Goal: Information Seeking & Learning: Learn about a topic

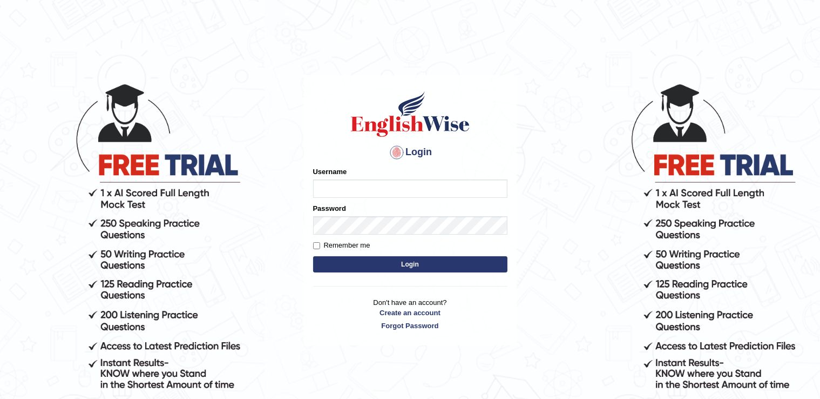
type input "Fatimasaif"
click at [339, 247] on label "Remember me" at bounding box center [341, 245] width 57 height 11
click at [320, 247] on input "Remember me" at bounding box center [316, 245] width 7 height 7
checkbox input "true"
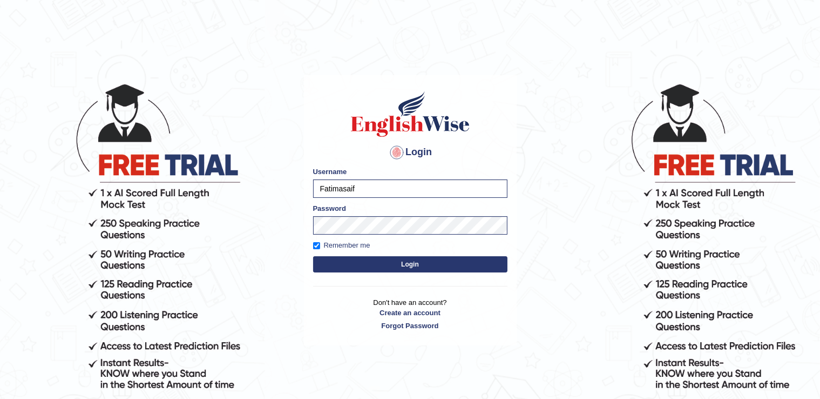
click at [342, 270] on button "Login" at bounding box center [410, 264] width 194 height 16
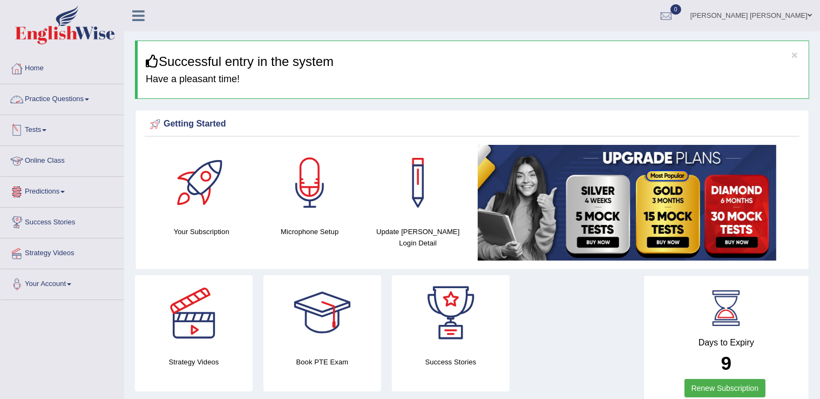
click at [78, 87] on link "Practice Questions" at bounding box center [62, 97] width 123 height 27
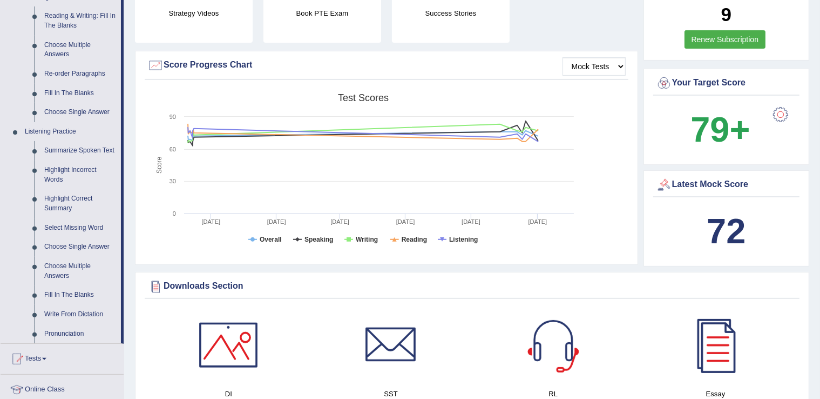
scroll to position [348, 0]
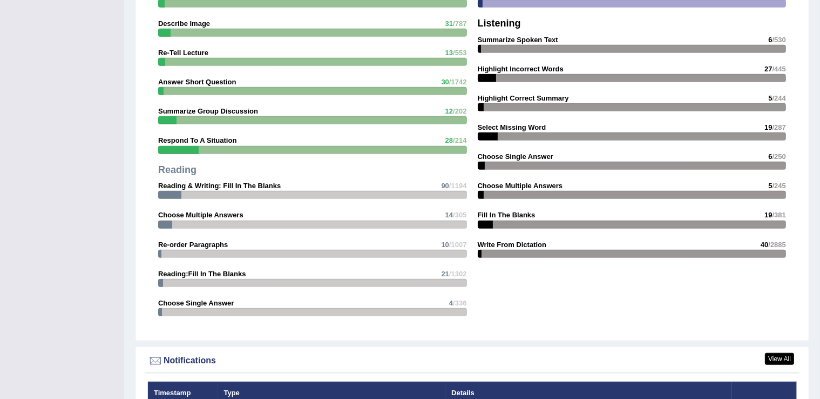
scroll to position [696, 0]
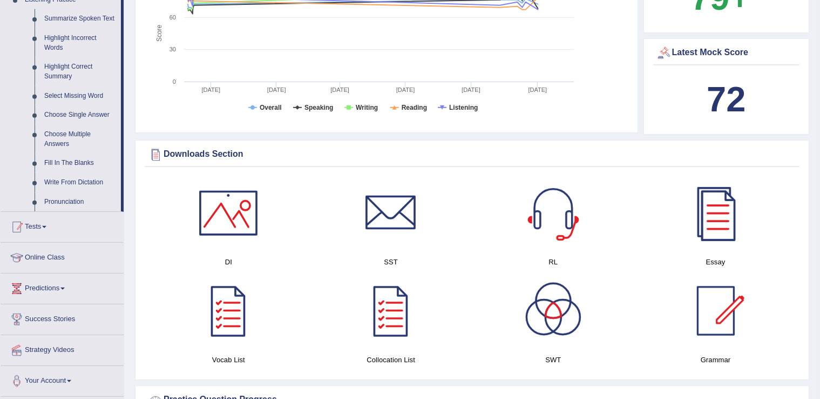
click at [35, 226] on link "Tests" at bounding box center [62, 225] width 123 height 27
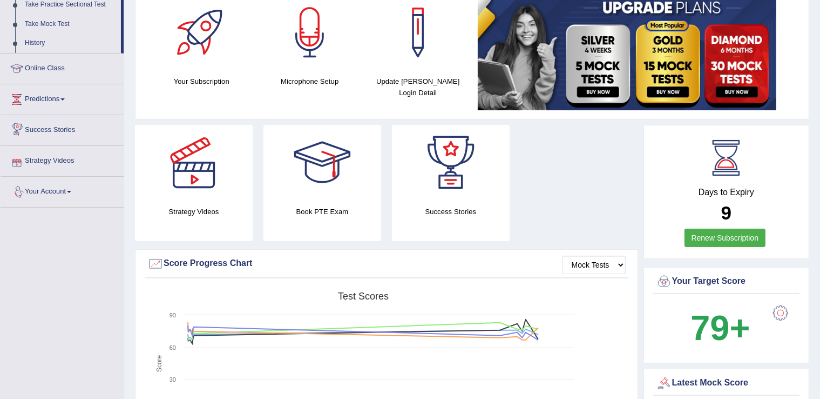
scroll to position [63, 0]
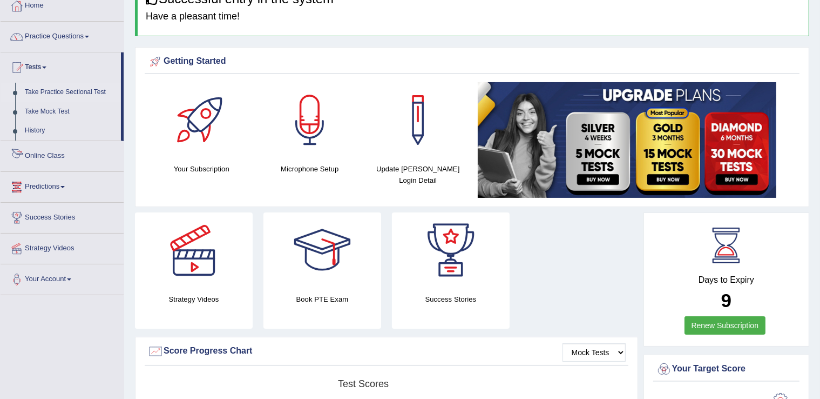
click at [74, 88] on link "Take Practice Sectional Test" at bounding box center [70, 92] width 101 height 19
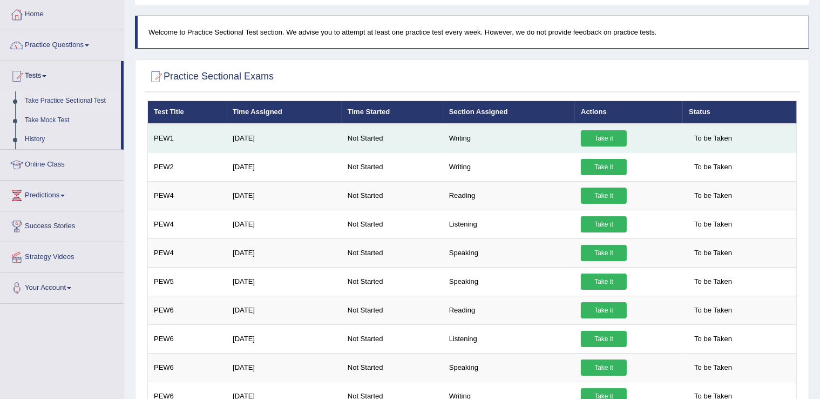
click at [605, 137] on link "Take it" at bounding box center [604, 138] width 46 height 16
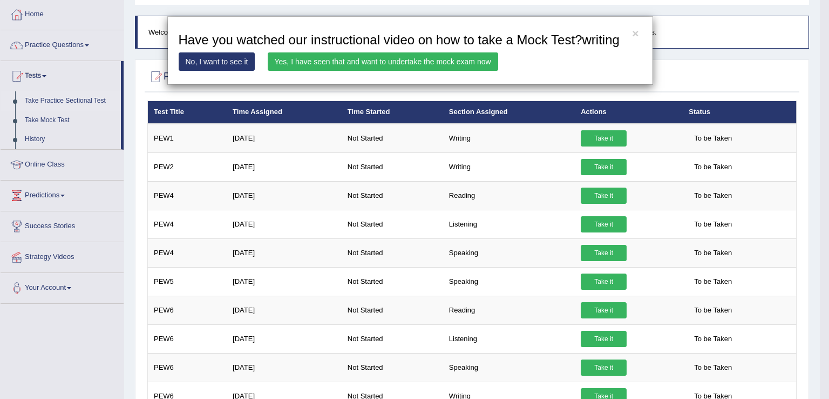
click at [355, 57] on link "Yes, I have seen that and want to undertake the mock exam now" at bounding box center [383, 61] width 231 height 18
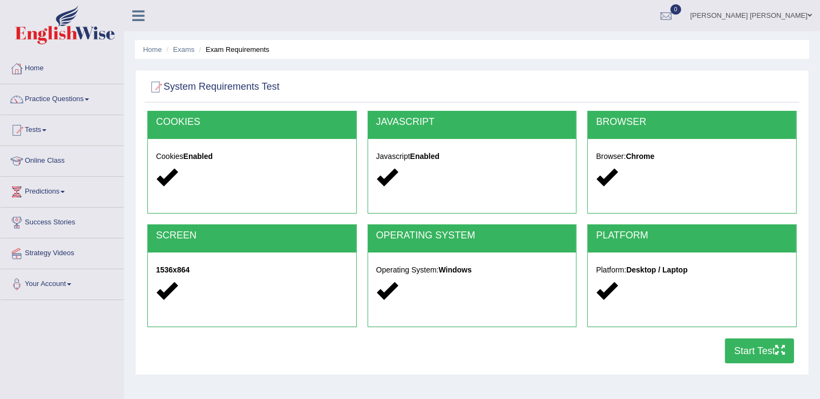
click at [732, 352] on button "Start Test" at bounding box center [759, 350] width 69 height 25
click at [761, 340] on button "Start Test" at bounding box center [759, 350] width 69 height 25
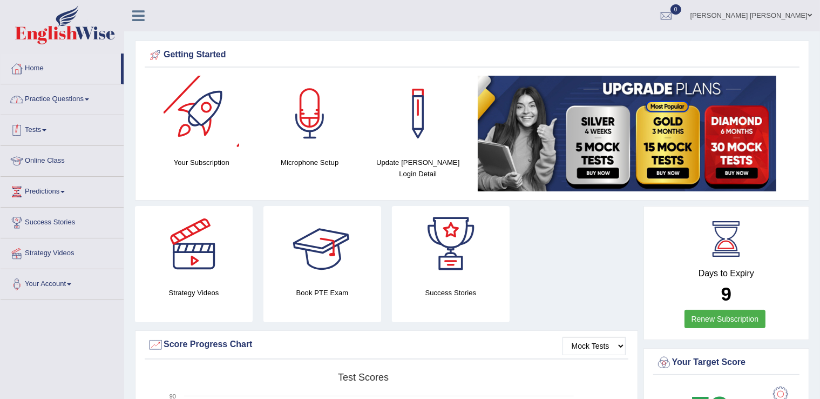
click at [82, 102] on link "Practice Questions" at bounding box center [62, 97] width 123 height 27
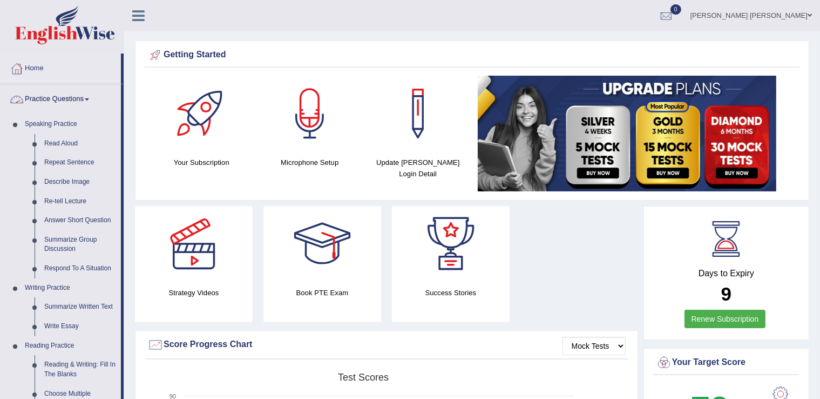
click at [76, 100] on link "Practice Questions" at bounding box center [61, 97] width 120 height 27
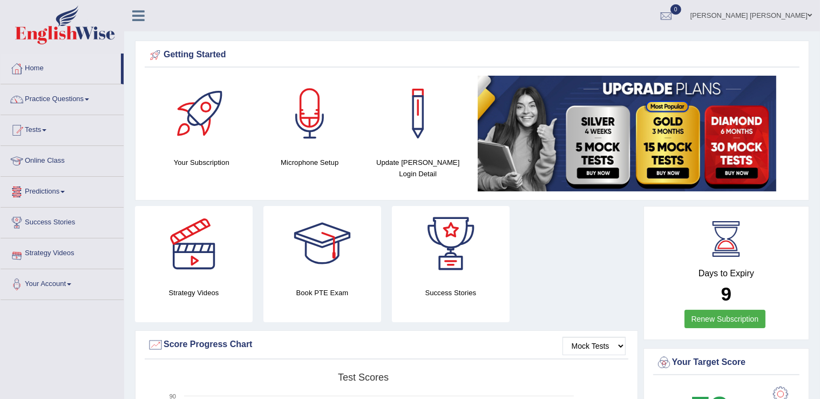
click at [46, 132] on link "Tests" at bounding box center [62, 128] width 123 height 27
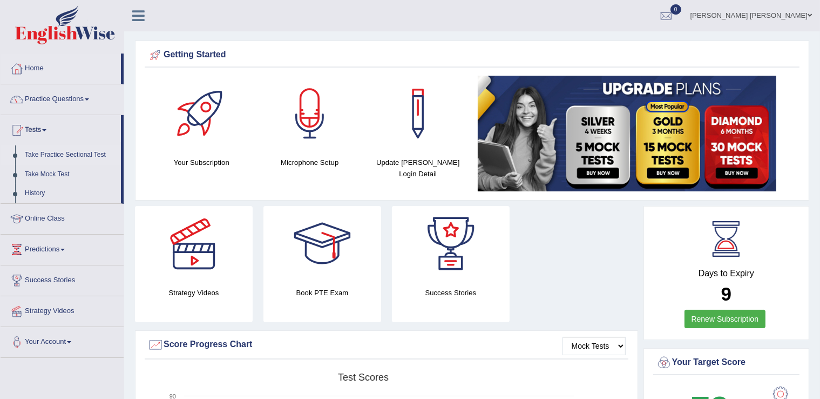
click at [52, 158] on link "Take Practice Sectional Test" at bounding box center [70, 154] width 101 height 19
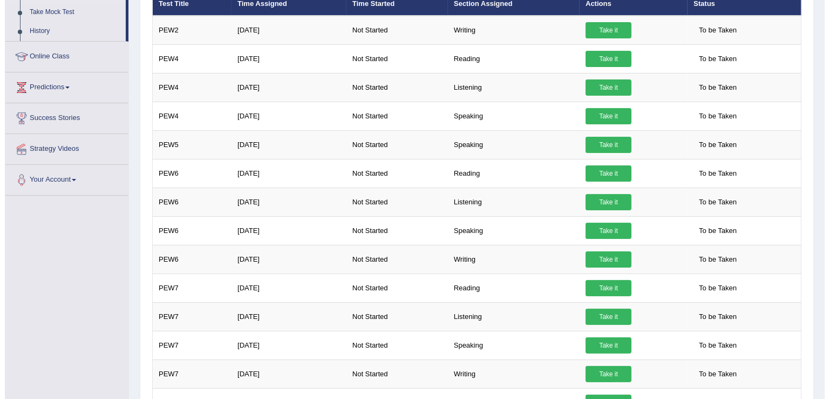
scroll to position [67, 0]
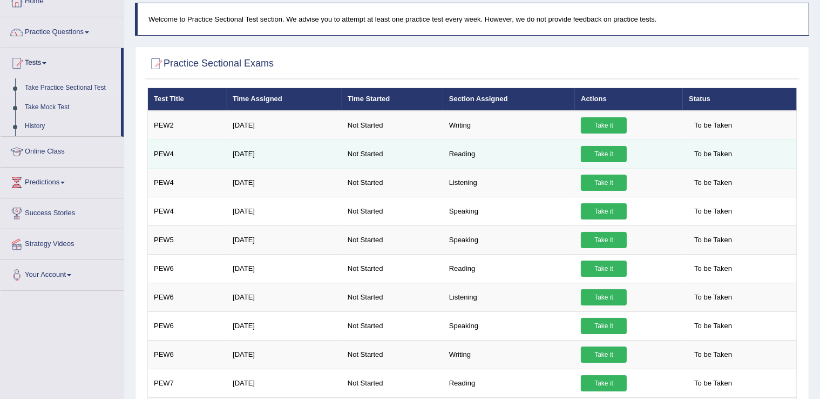
click at [622, 151] on link "Take it" at bounding box center [604, 154] width 46 height 16
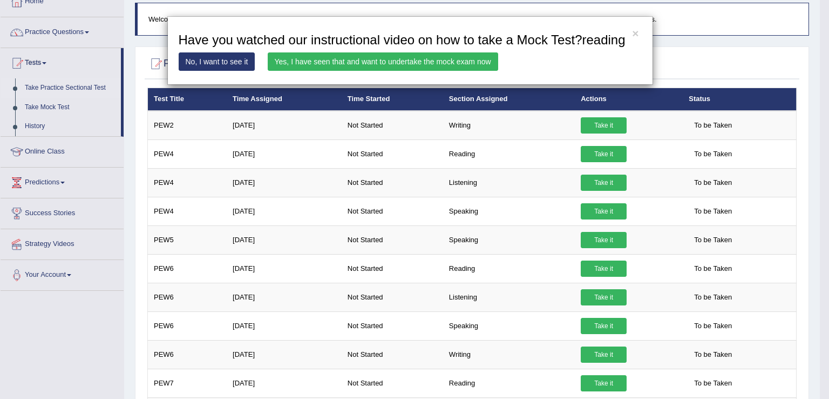
click at [349, 72] on div "× Have you watched our instructional video on how to take a Mock Test?reading N…" at bounding box center [410, 50] width 486 height 69
click at [356, 66] on link "Yes, I have seen that and want to undertake the mock exam now" at bounding box center [383, 61] width 231 height 18
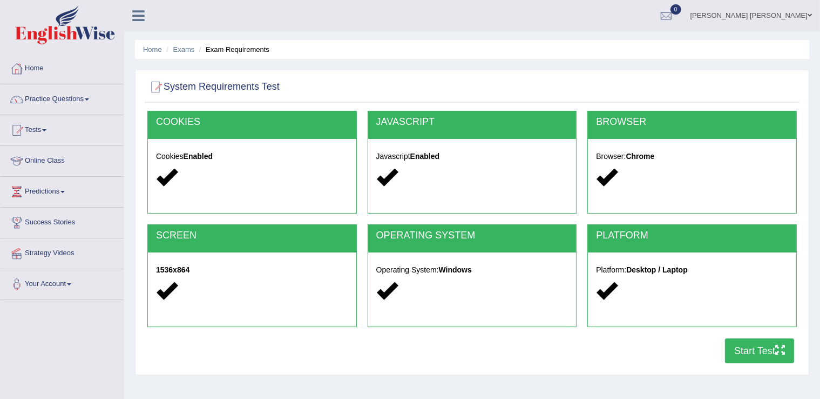
click at [775, 352] on icon "button" at bounding box center [780, 350] width 10 height 10
click at [594, 353] on div "COOKIES Cookies Enabled JAVASCRIPT Javascript Enabled BROWSER Browser: Chrome S…" at bounding box center [472, 240] width 655 height 258
click at [772, 349] on button "Start Test" at bounding box center [759, 350] width 69 height 25
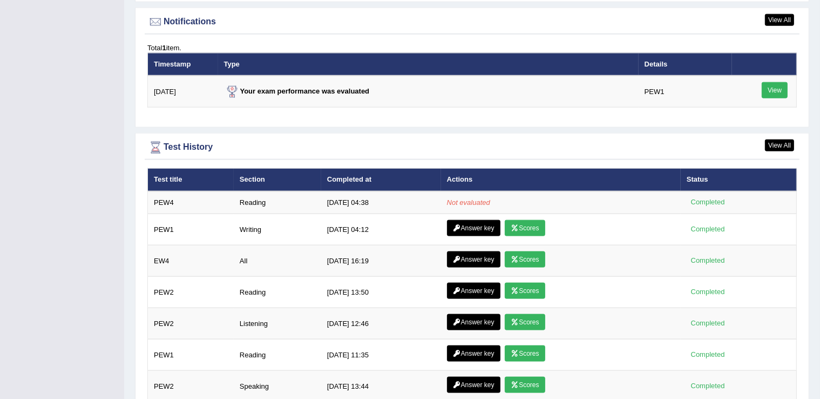
scroll to position [1376, 0]
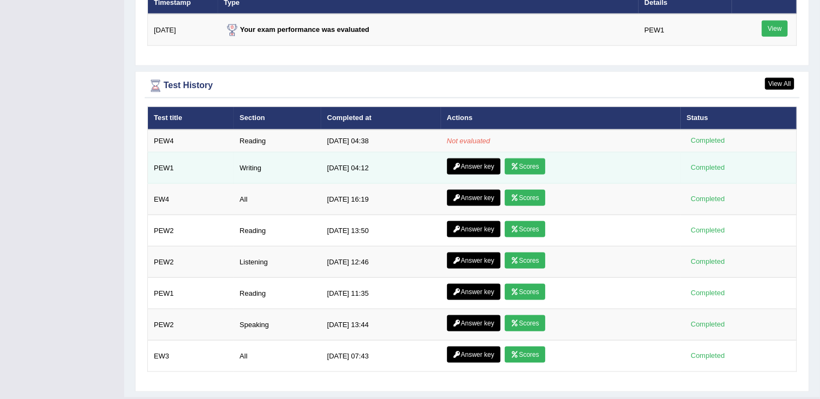
click at [531, 161] on link "Scores" at bounding box center [525, 166] width 40 height 16
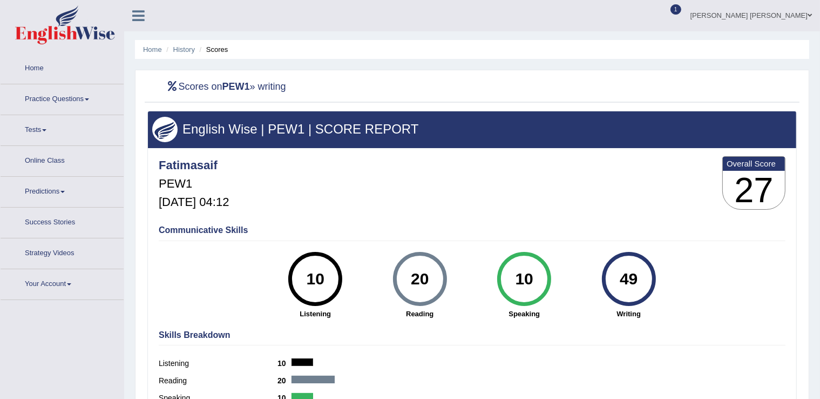
click at [53, 69] on link "Home" at bounding box center [62, 66] width 123 height 27
click at [31, 65] on link "Home" at bounding box center [61, 66] width 120 height 27
click at [41, 65] on link "Home" at bounding box center [62, 66] width 123 height 27
click at [33, 65] on link "Home" at bounding box center [61, 66] width 120 height 27
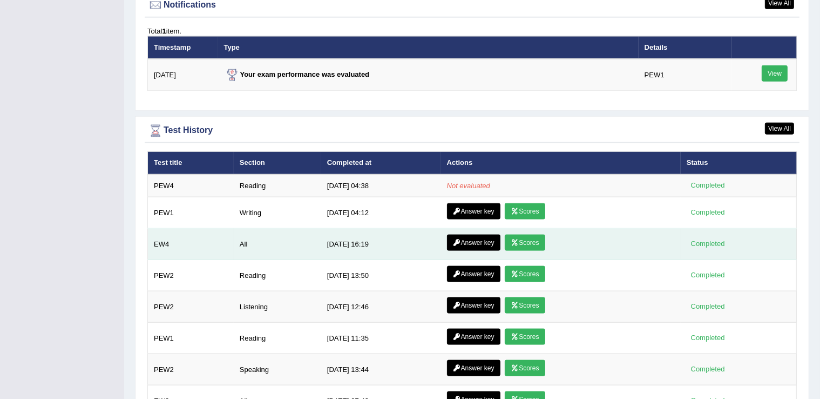
scroll to position [1395, 0]
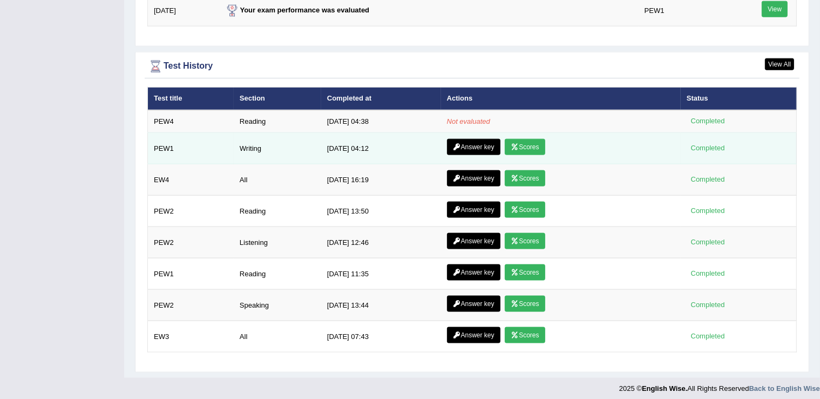
click at [461, 145] on link "Answer key" at bounding box center [473, 147] width 53 height 16
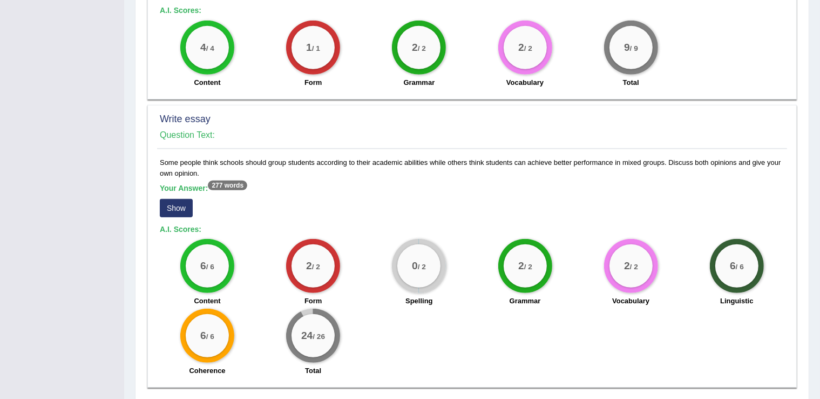
scroll to position [665, 0]
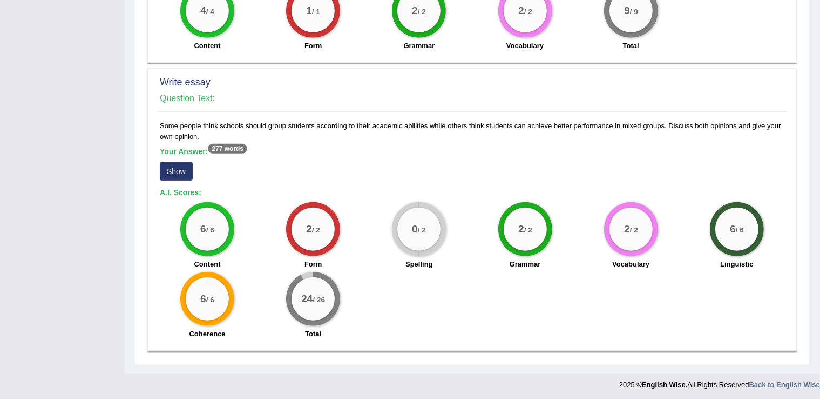
click at [236, 147] on sup "277 words" at bounding box center [227, 149] width 39 height 10
click at [168, 167] on button "Show" at bounding box center [176, 171] width 33 height 18
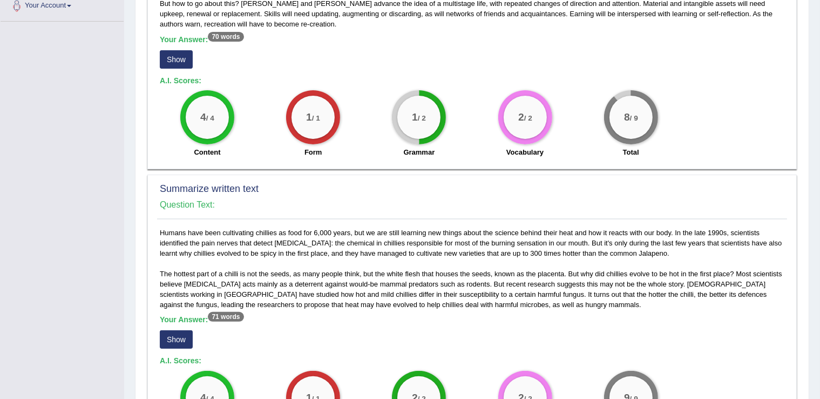
scroll to position [98, 0]
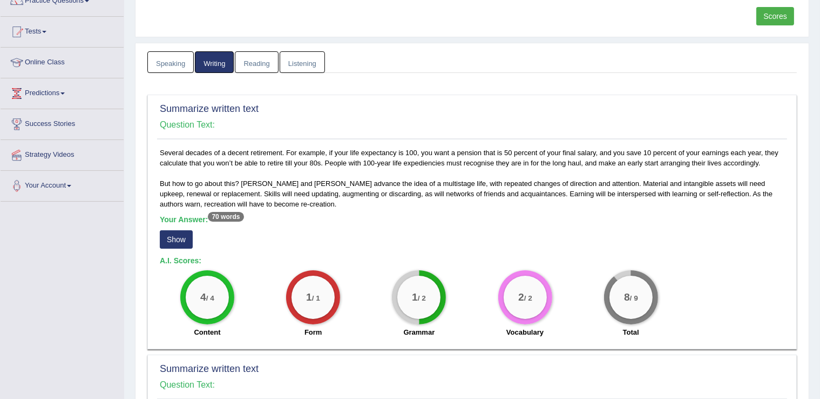
drag, startPoint x: 188, startPoint y: 226, endPoint x: 185, endPoint y: 234, distance: 8.5
click at [187, 228] on div "Your Answer: 70 words Show" at bounding box center [472, 233] width 625 height 36
click at [183, 241] on button "Show" at bounding box center [176, 239] width 33 height 18
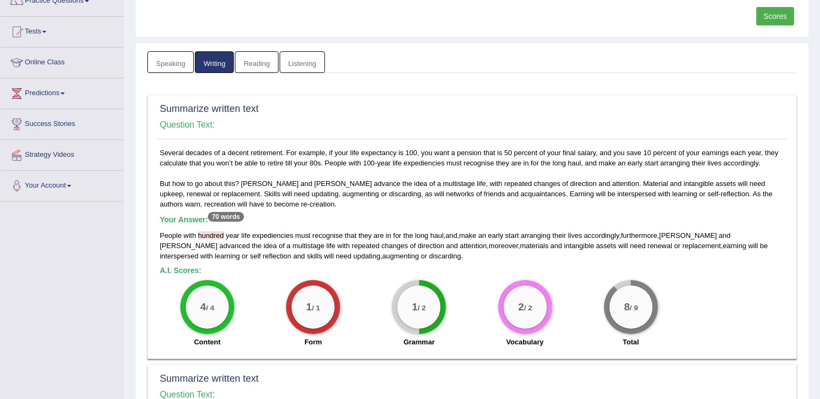
scroll to position [0, 0]
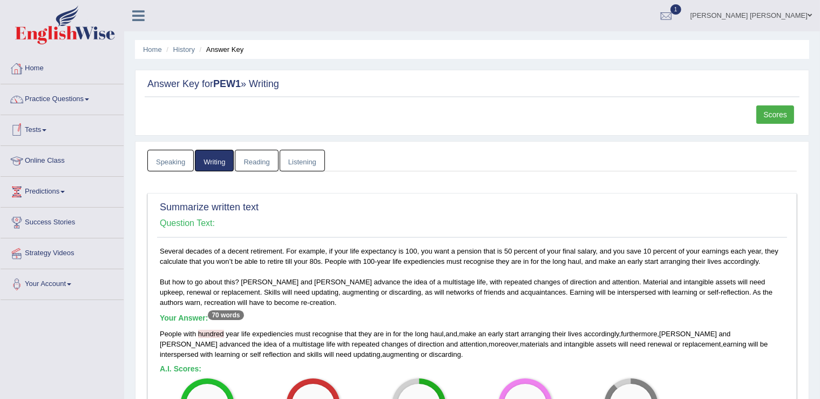
click at [40, 51] on div at bounding box center [62, 26] width 124 height 53
click at [34, 69] on link "Home" at bounding box center [62, 66] width 123 height 27
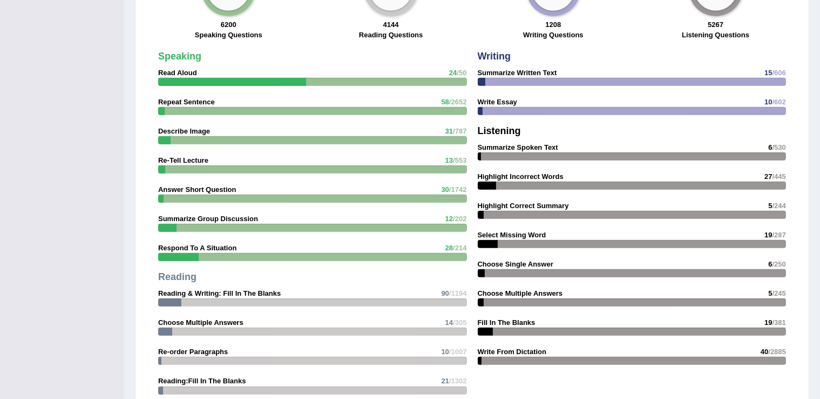
scroll to position [594, 0]
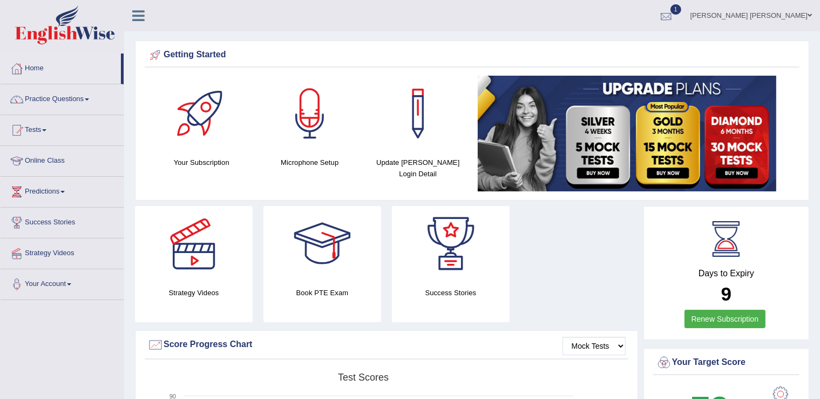
click at [682, 10] on span "1" at bounding box center [676, 9] width 11 height 10
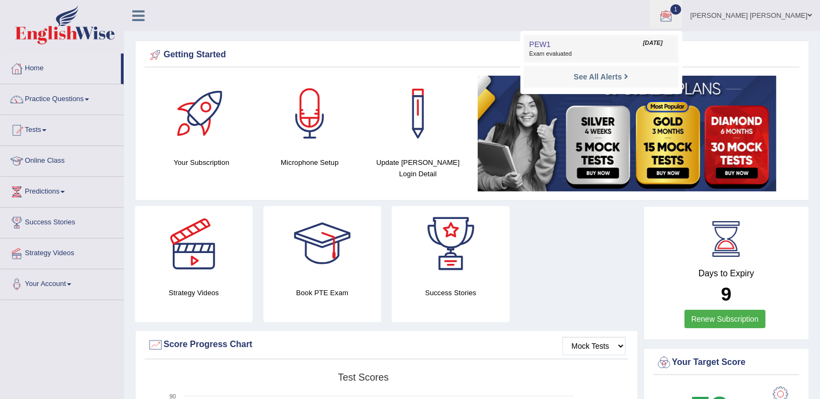
click at [643, 44] on link "PEW1 [DATE] Exam evaluated" at bounding box center [601, 48] width 149 height 23
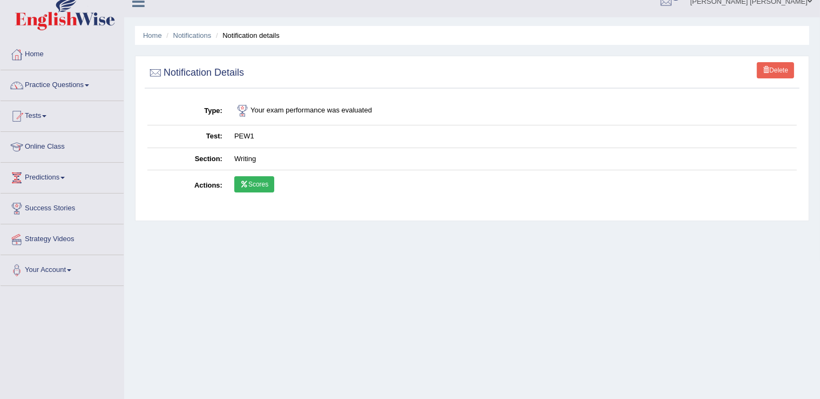
click at [261, 183] on link "Scores" at bounding box center [254, 184] width 40 height 16
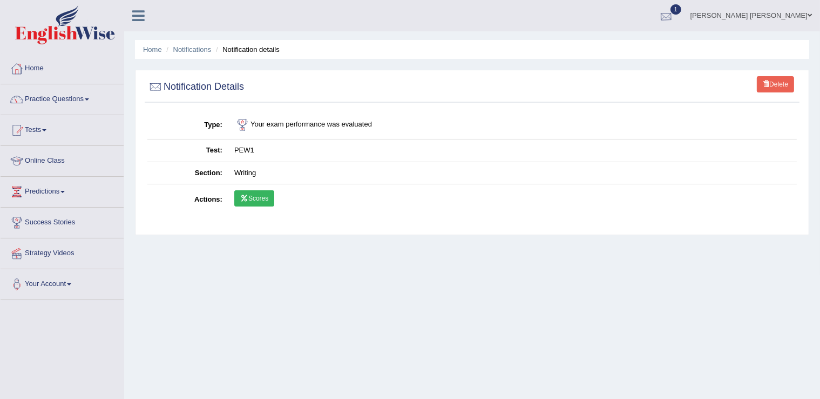
click at [674, 14] on div at bounding box center [666, 16] width 16 height 16
click at [676, 48] on link "PEW4 Oct 5, 2025 Exam evaluated" at bounding box center [601, 48] width 149 height 23
click at [266, 198] on link "Scores" at bounding box center [254, 198] width 40 height 16
click at [36, 68] on link "Home" at bounding box center [62, 66] width 123 height 27
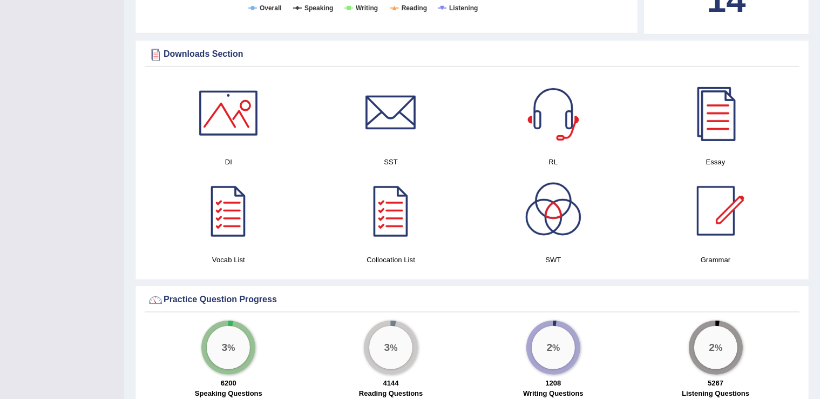
scroll to position [1222, 0]
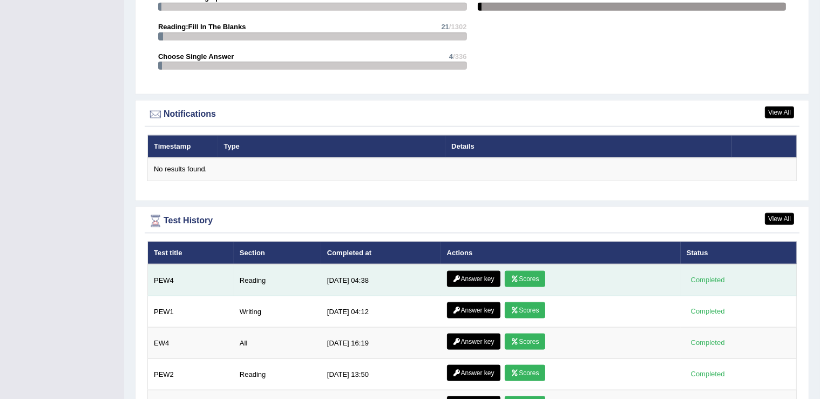
click at [478, 273] on link "Answer key" at bounding box center [473, 279] width 53 height 16
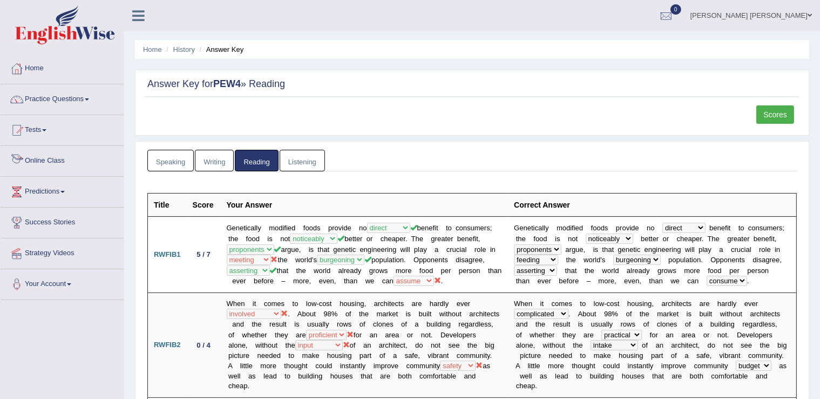
click at [208, 163] on link "Writing" at bounding box center [214, 161] width 39 height 22
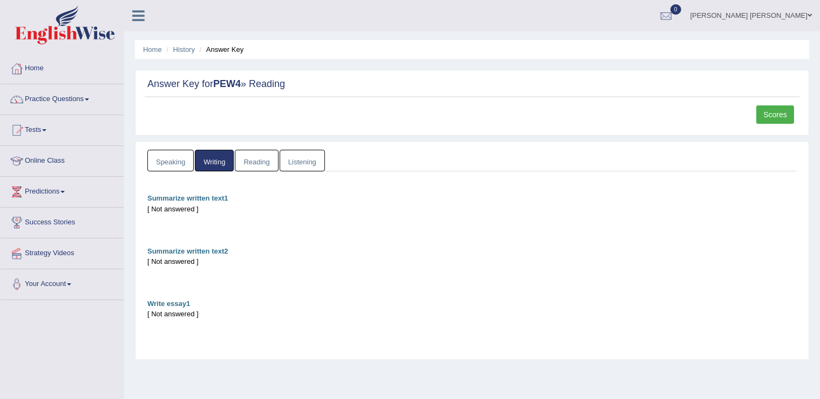
click at [173, 158] on link "Speaking" at bounding box center [170, 161] width 46 height 22
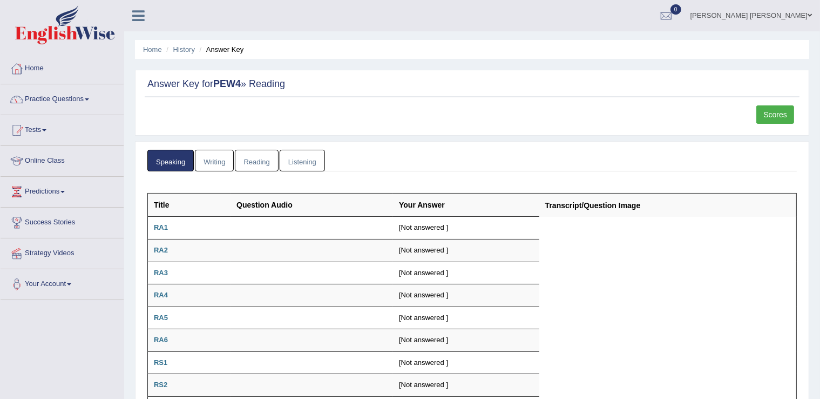
click at [300, 156] on link "Listening" at bounding box center [302, 161] width 45 height 22
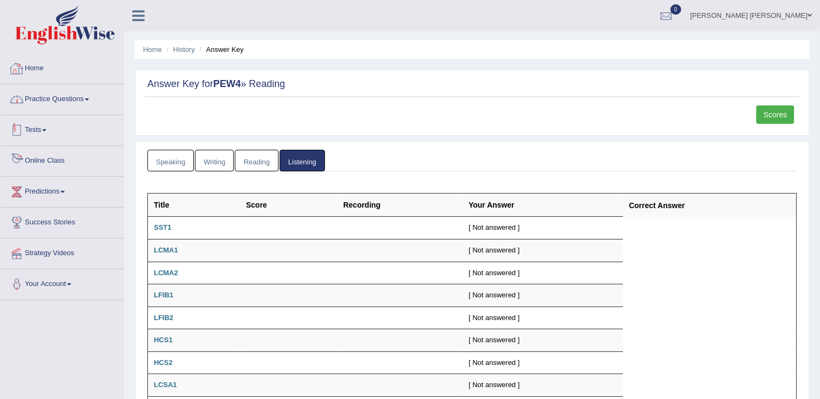
click at [41, 66] on link "Home" at bounding box center [62, 66] width 123 height 27
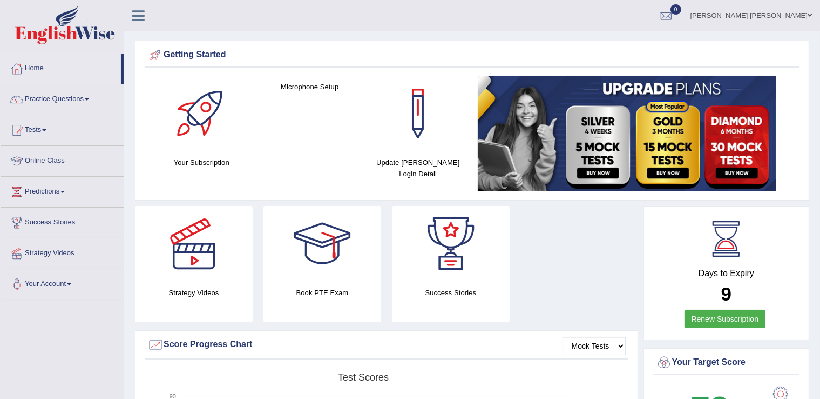
click at [69, 102] on link "Practice Questions" at bounding box center [62, 97] width 123 height 27
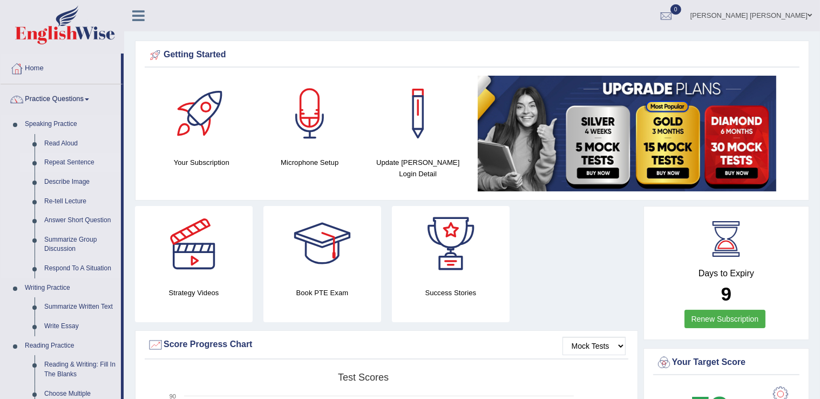
click at [80, 158] on link "Repeat Sentence" at bounding box center [80, 162] width 82 height 19
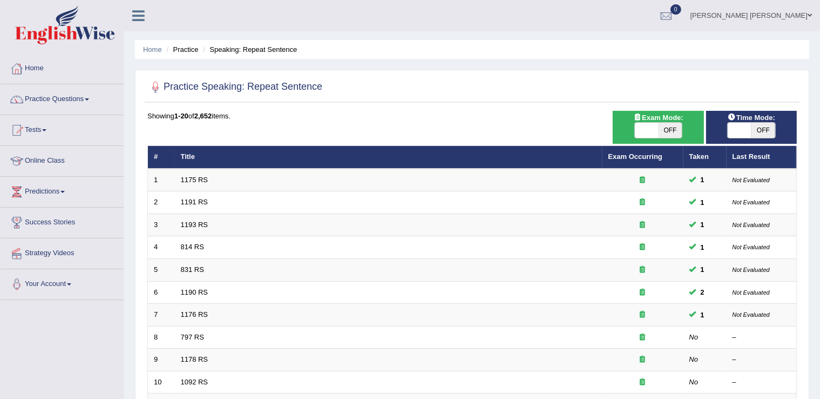
click at [671, 128] on span "OFF" at bounding box center [671, 130] width 24 height 15
checkbox input "true"
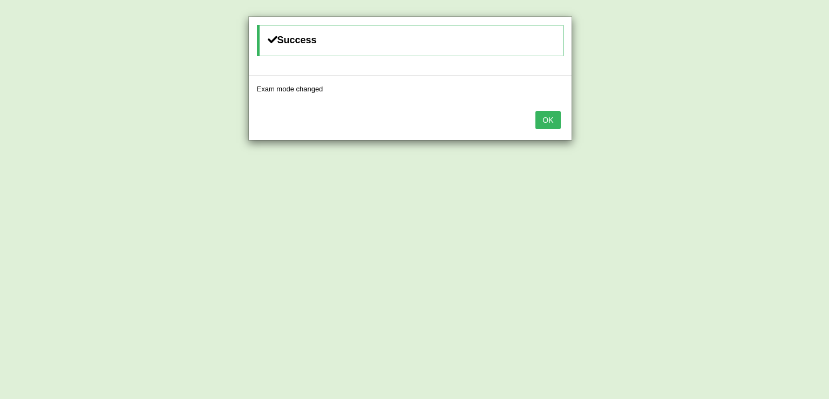
click at [551, 122] on button "OK" at bounding box center [548, 120] width 25 height 18
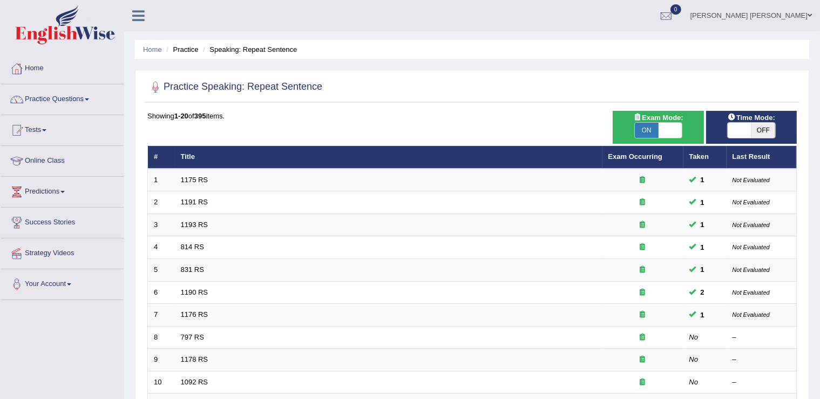
click at [756, 129] on span "OFF" at bounding box center [764, 130] width 24 height 15
checkbox input "true"
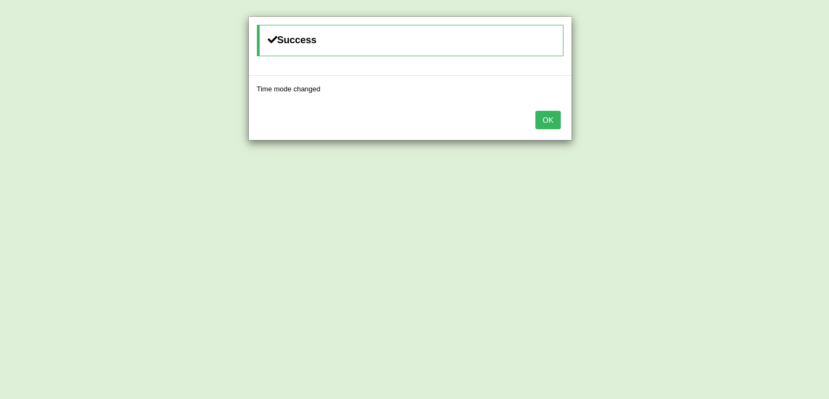
click at [549, 118] on button "OK" at bounding box center [548, 120] width 25 height 18
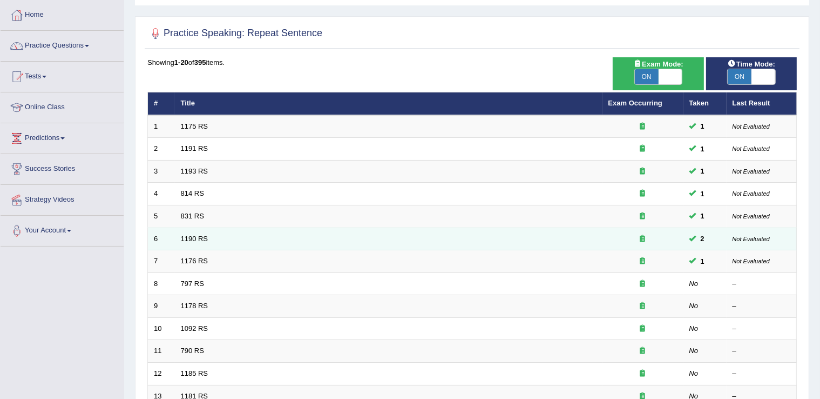
scroll to position [54, 0]
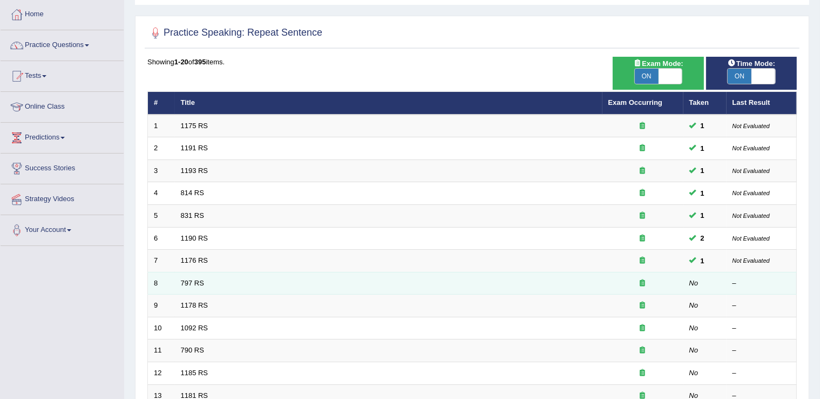
click at [191, 276] on td "797 RS" at bounding box center [389, 283] width 428 height 23
click at [190, 282] on link "797 RS" at bounding box center [192, 283] width 23 height 8
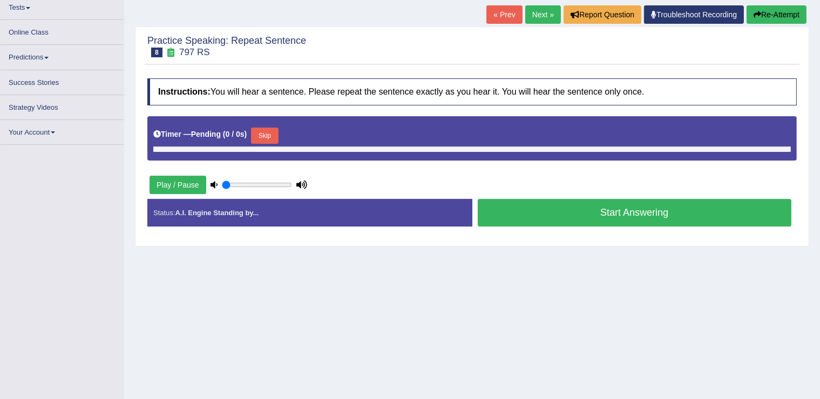
type input "0.9"
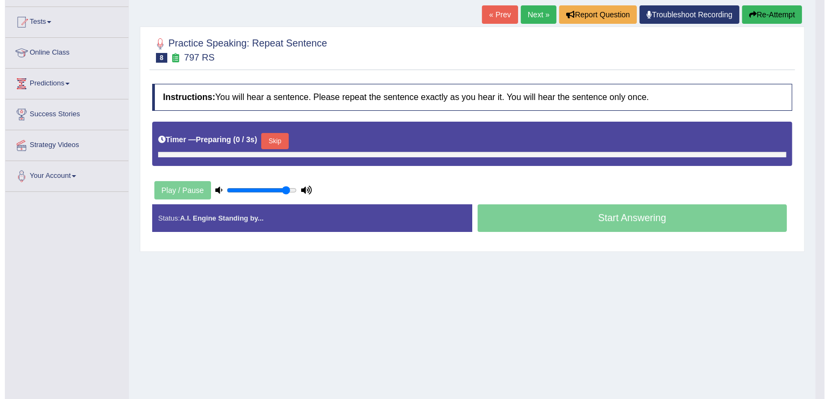
scroll to position [122, 0]
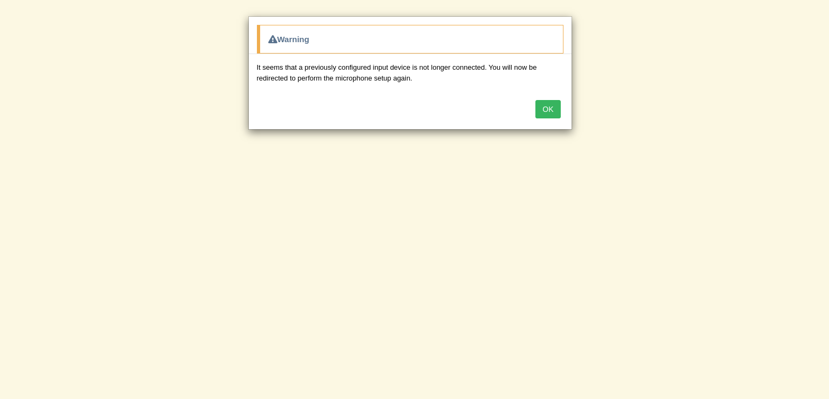
click at [555, 107] on button "OK" at bounding box center [548, 109] width 25 height 18
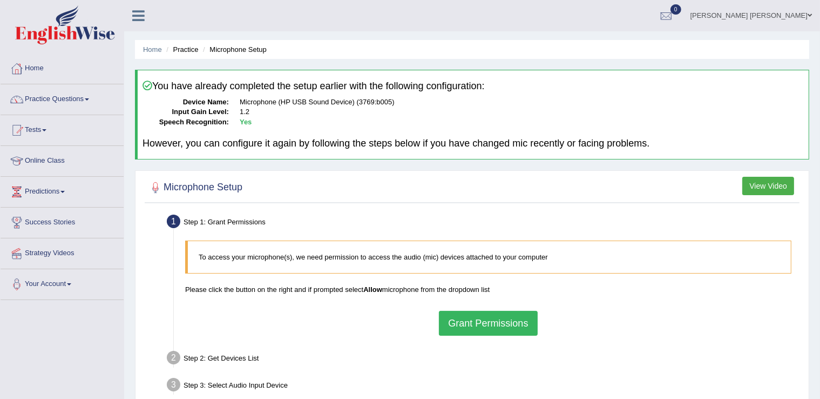
click at [503, 318] on button "Grant Permissions" at bounding box center [488, 323] width 98 height 25
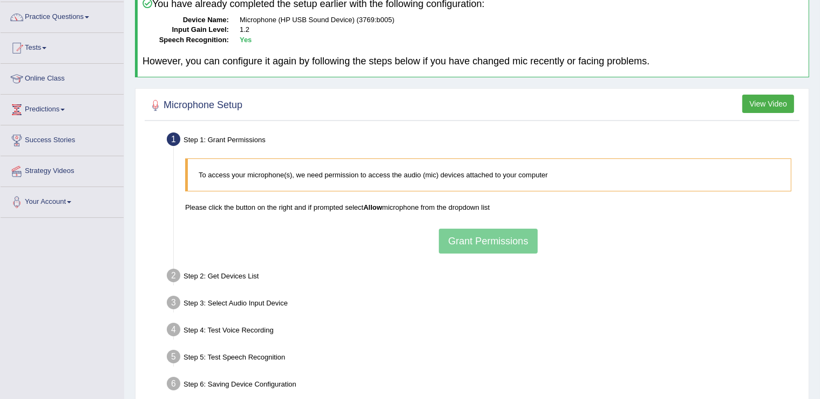
scroll to position [108, 0]
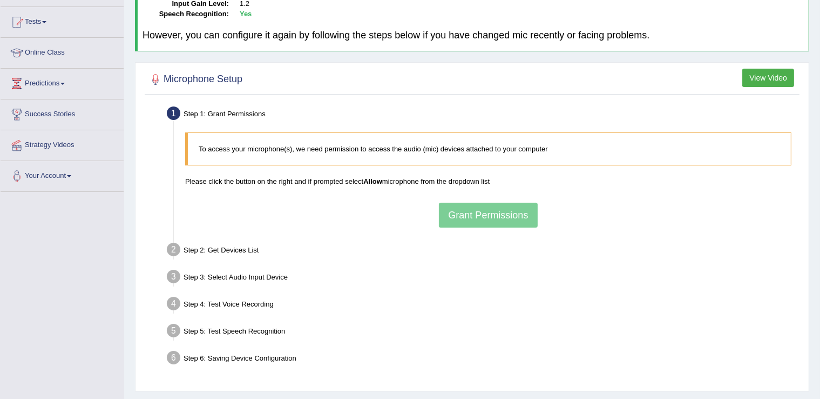
click at [448, 210] on div "To access your microphone(s), we need permission to access the audio (mic) devi…" at bounding box center [488, 179] width 617 height 105
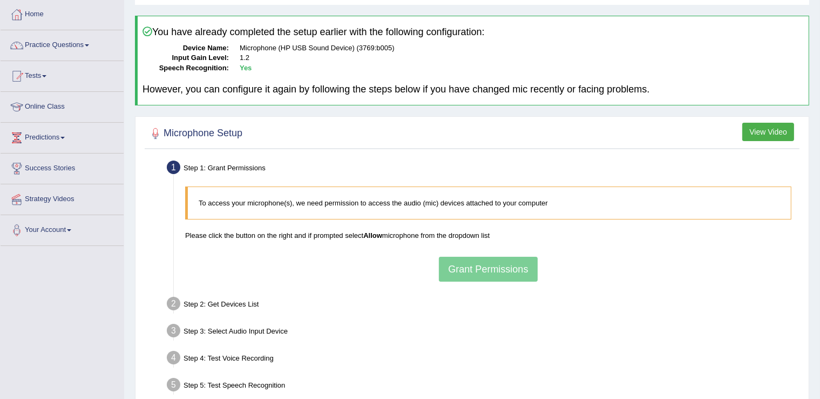
click at [473, 256] on div "To access your microphone(s), we need permission to access the audio (mic) devi…" at bounding box center [488, 233] width 617 height 105
click at [388, 232] on p "Please click the button on the right and if prompted select Allow microphone fr…" at bounding box center [488, 235] width 606 height 10
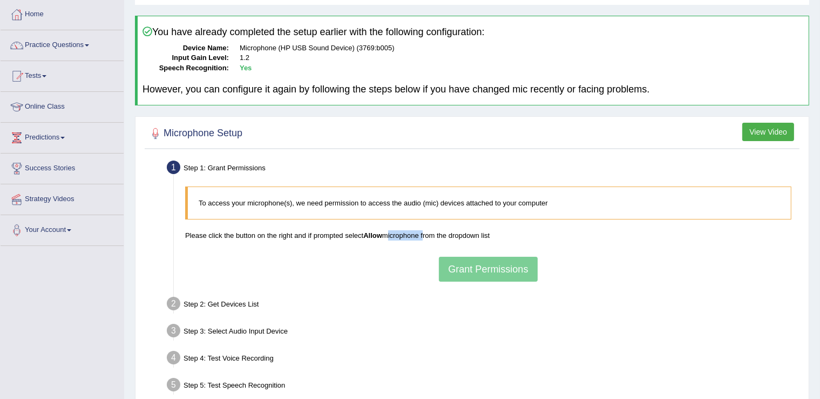
click at [388, 232] on p "Please click the button on the right and if prompted select Allow microphone fr…" at bounding box center [488, 235] width 606 height 10
click at [444, 273] on div "To access your microphone(s), we need permission to access the audio (mic) devi…" at bounding box center [488, 233] width 617 height 105
click at [456, 260] on div "To access your microphone(s), we need permission to access the audio (mic) devi…" at bounding box center [488, 233] width 617 height 105
click at [471, 267] on div "To access your microphone(s), we need permission to access the audio (mic) devi…" at bounding box center [488, 233] width 617 height 105
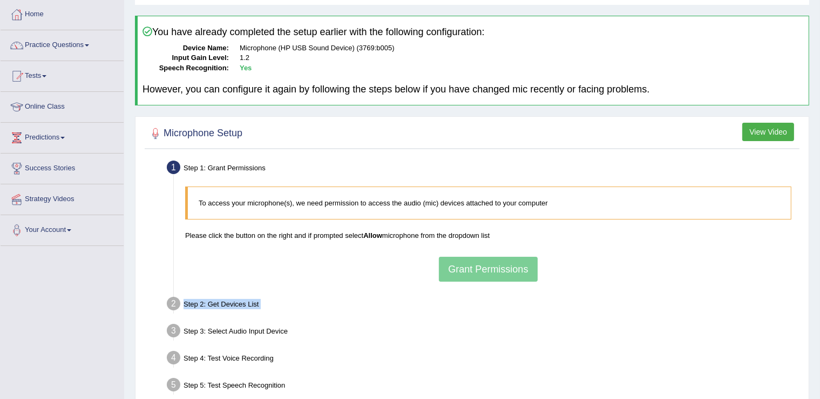
click at [471, 267] on div "To access your microphone(s), we need permission to access the audio (mic) devi…" at bounding box center [488, 233] width 617 height 105
click at [472, 267] on div "To access your microphone(s), we need permission to access the audio (mic) devi…" at bounding box center [488, 233] width 617 height 105
click at [473, 267] on div "To access your microphone(s), we need permission to access the audio (mic) devi…" at bounding box center [488, 233] width 617 height 105
click at [484, 267] on div "To access your microphone(s), we need permission to access the audio (mic) devi…" at bounding box center [488, 233] width 617 height 105
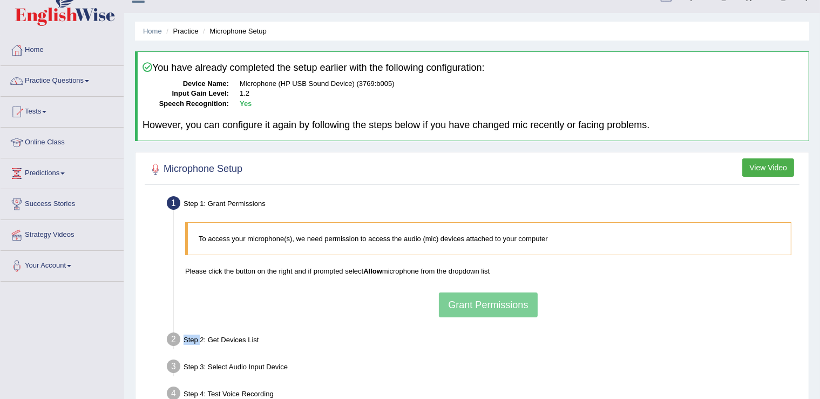
scroll to position [0, 0]
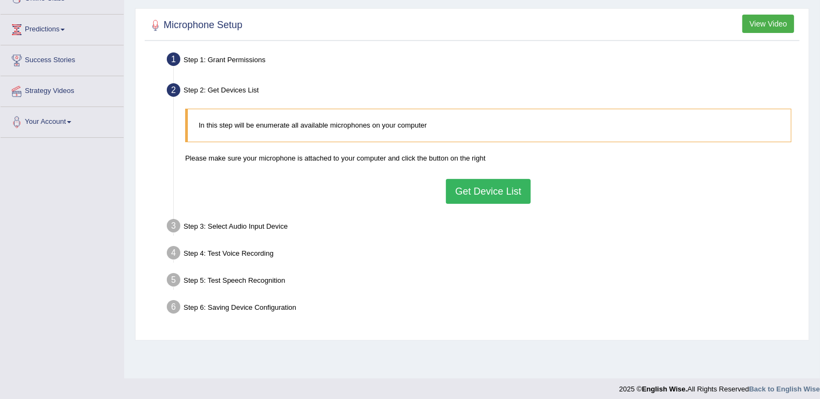
click at [496, 193] on button "Get Device List" at bounding box center [488, 191] width 84 height 25
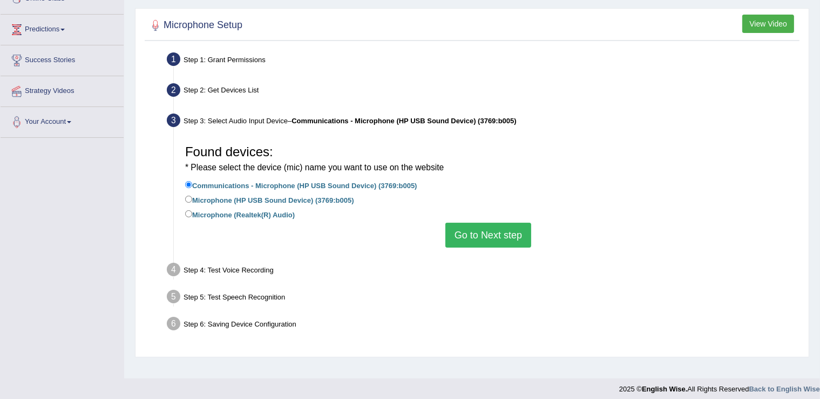
click at [509, 238] on button "Go to Next step" at bounding box center [489, 234] width 86 height 25
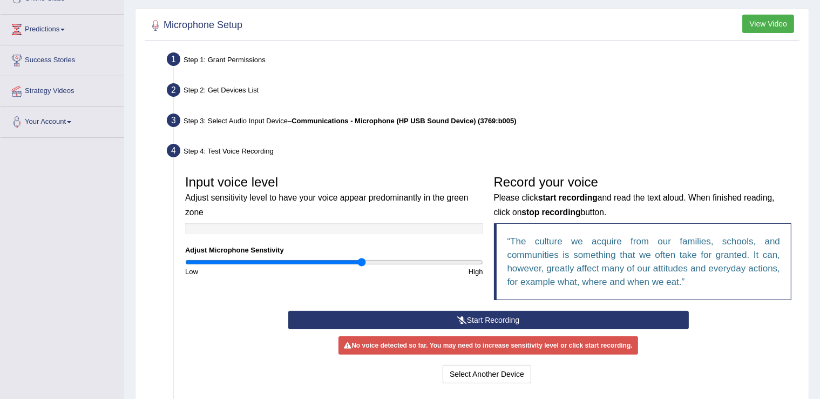
click at [493, 316] on button "Start Recording" at bounding box center [488, 320] width 401 height 18
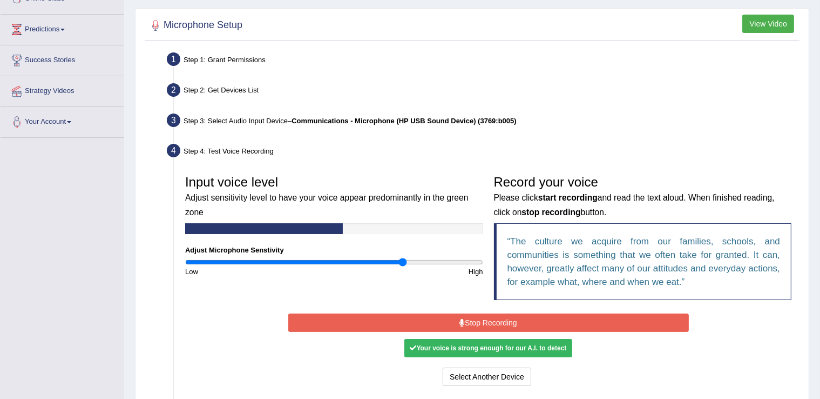
type input "1.48"
click at [402, 264] on input "range" at bounding box center [334, 262] width 298 height 9
click at [476, 322] on button "Stop Recording" at bounding box center [488, 322] width 401 height 18
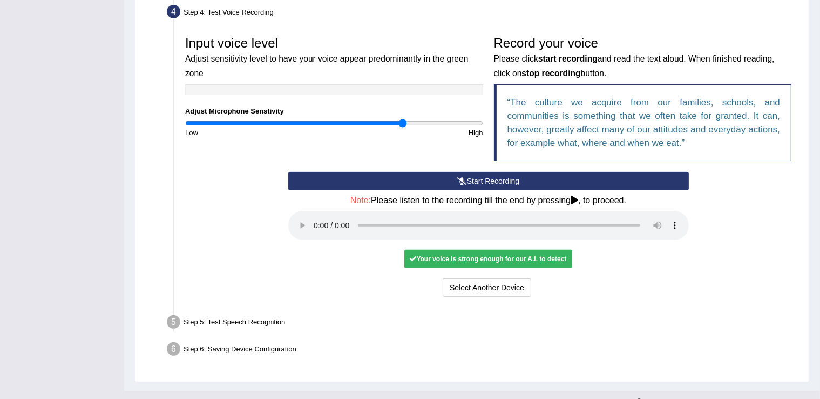
scroll to position [318, 0]
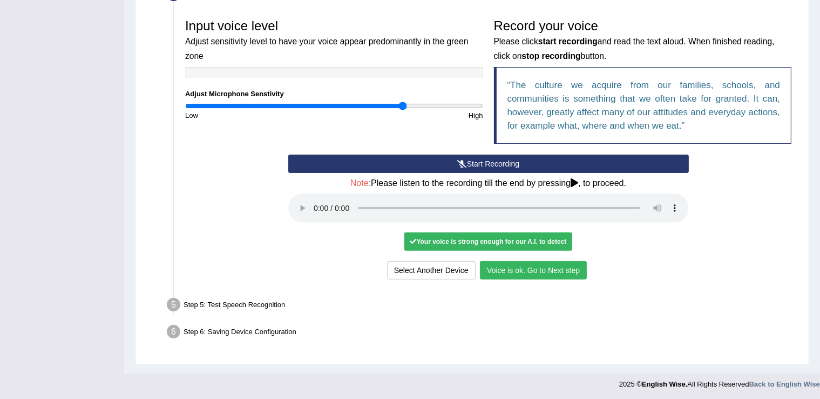
click at [555, 268] on button "Voice is ok. Go to Next step" at bounding box center [533, 270] width 107 height 18
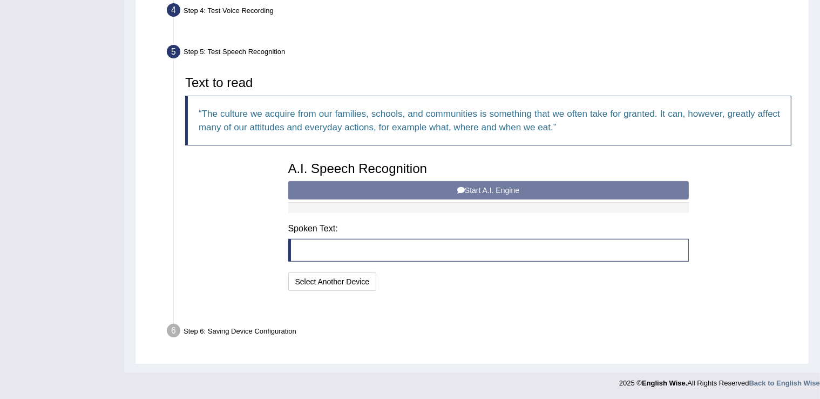
scroll to position [275, 0]
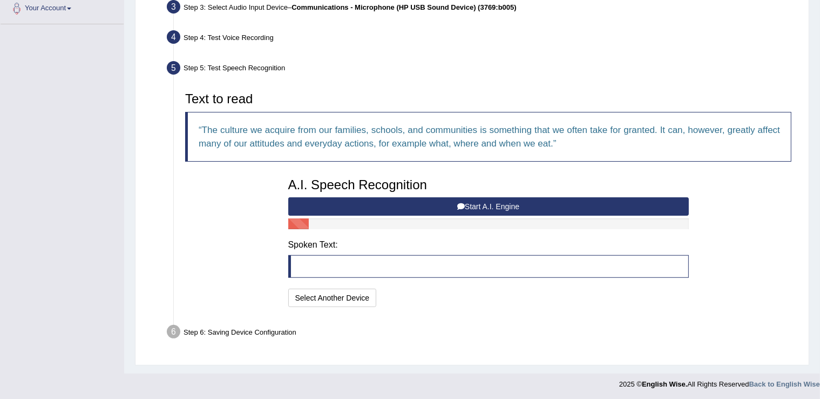
click at [481, 204] on button "Start A.I. Engine" at bounding box center [488, 206] width 401 height 18
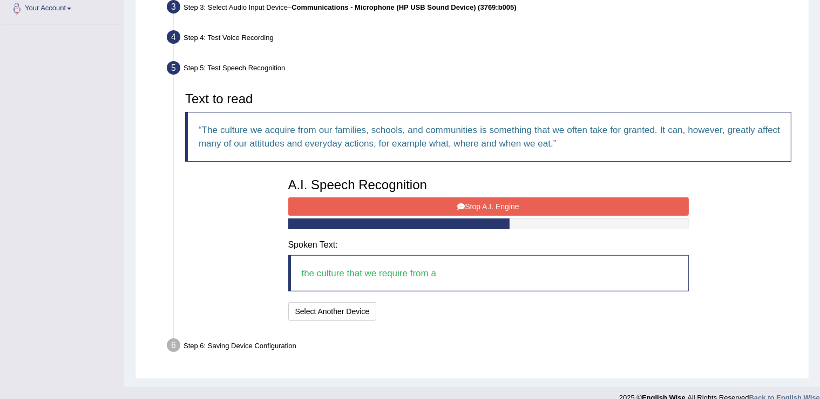
click at [482, 210] on button "Stop A.I. Engine" at bounding box center [488, 206] width 401 height 18
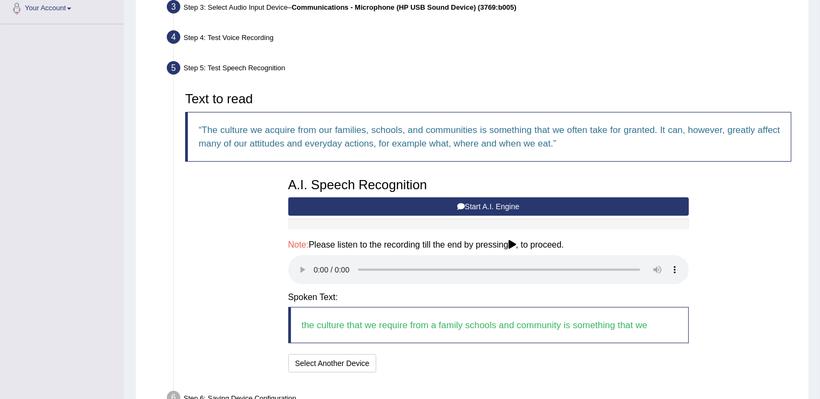
scroll to position [341, 0]
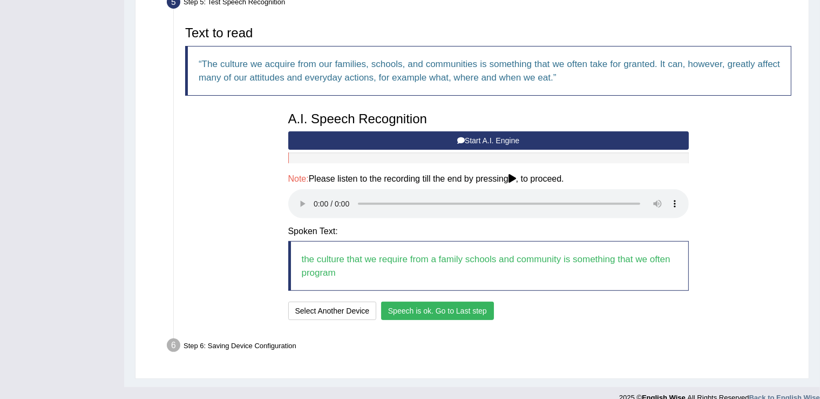
click at [440, 310] on button "Speech is ok. Go to Last step" at bounding box center [437, 310] width 113 height 18
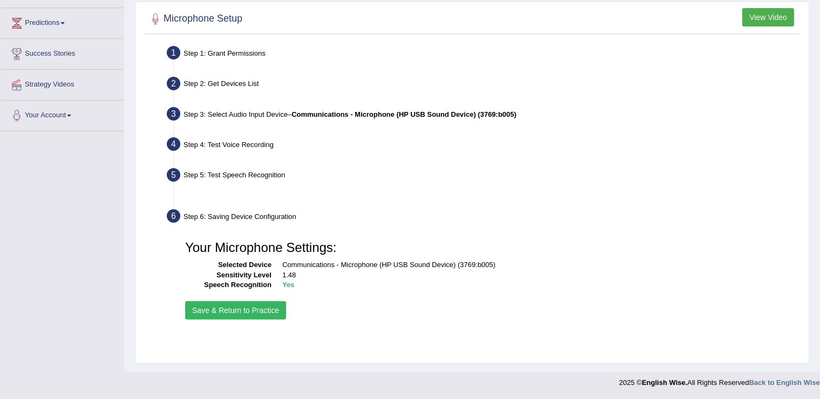
scroll to position [168, 0]
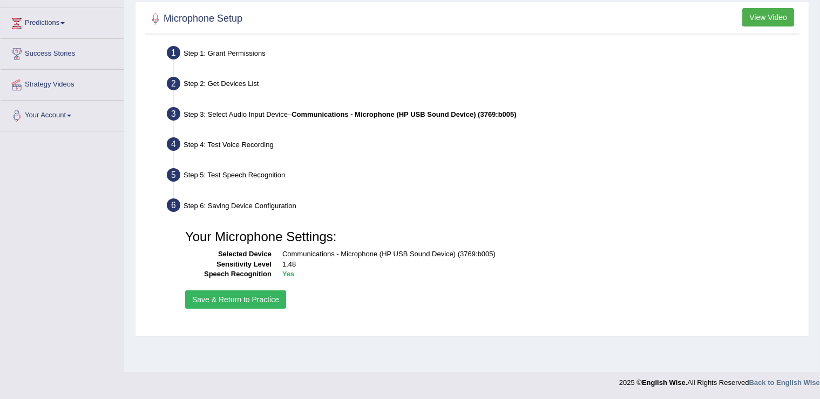
click at [252, 296] on button "Save & Return to Practice" at bounding box center [235, 299] width 101 height 18
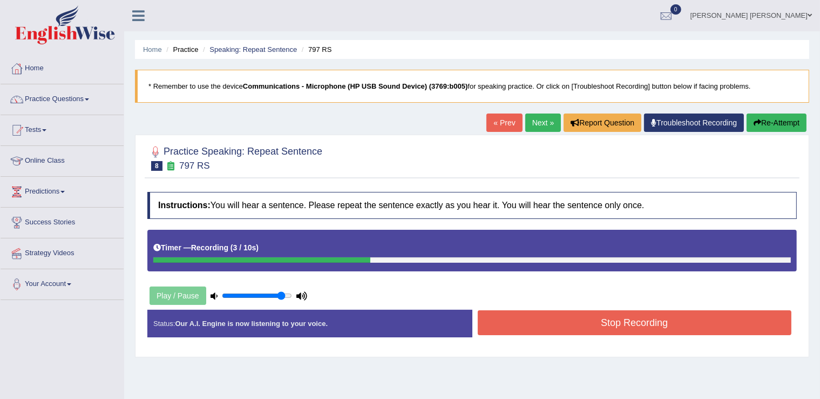
click at [541, 315] on button "Stop Recording" at bounding box center [635, 322] width 314 height 25
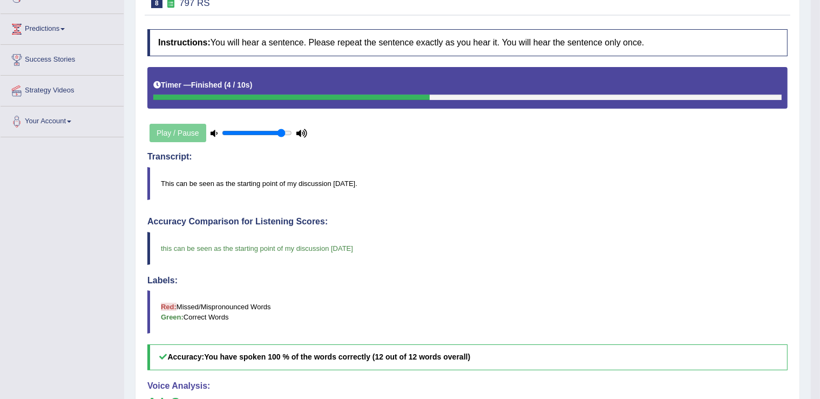
scroll to position [105, 0]
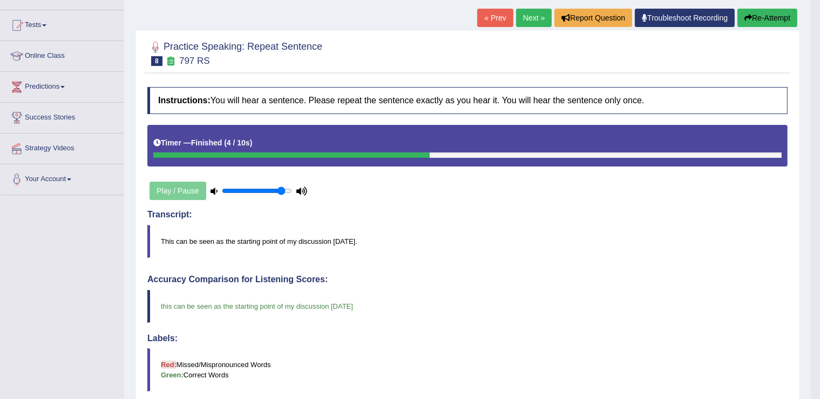
click at [533, 22] on link "Next »" at bounding box center [534, 18] width 36 height 18
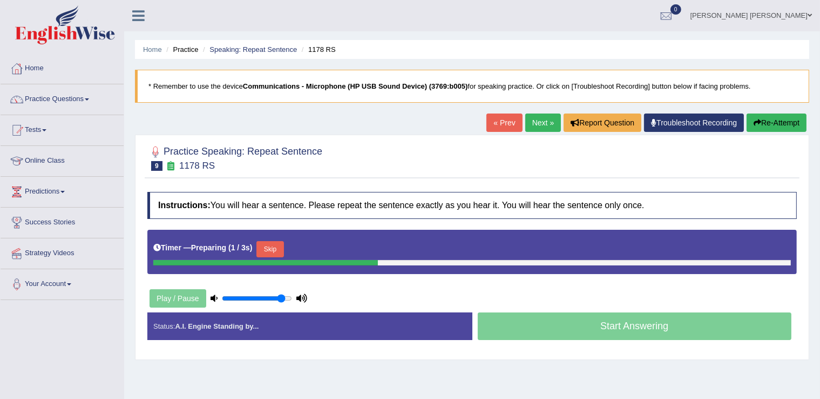
click at [284, 245] on button "Skip" at bounding box center [270, 249] width 27 height 16
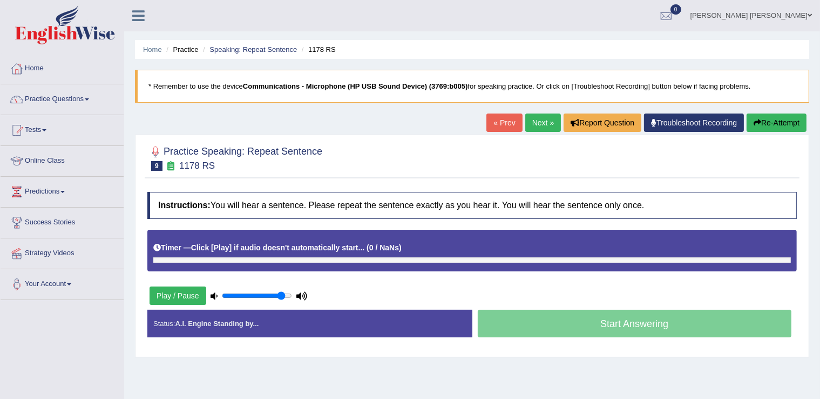
click at [382, 238] on div "Timer — Click [Play] if audio doesn't automatically start... ( 0 / NaNs ) Skip" at bounding box center [472, 247] width 638 height 19
click at [188, 299] on button "Play / Pause" at bounding box center [178, 295] width 57 height 18
drag, startPoint x: 291, startPoint y: 291, endPoint x: 296, endPoint y: 292, distance: 5.6
type input "1"
click at [292, 292] on input "range" at bounding box center [257, 295] width 70 height 9
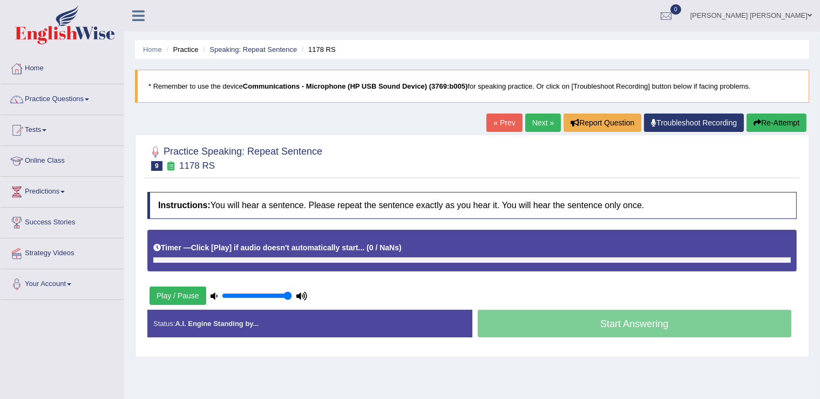
click at [585, 312] on div "Start Answering" at bounding box center [635, 324] width 325 height 30
click at [585, 314] on div "Start Answering" at bounding box center [635, 324] width 325 height 30
click at [328, 259] on div at bounding box center [472, 259] width 638 height 5
click at [768, 123] on button "Re-Attempt" at bounding box center [777, 122] width 60 height 18
click at [685, 322] on div "Start Answering" at bounding box center [635, 324] width 325 height 30
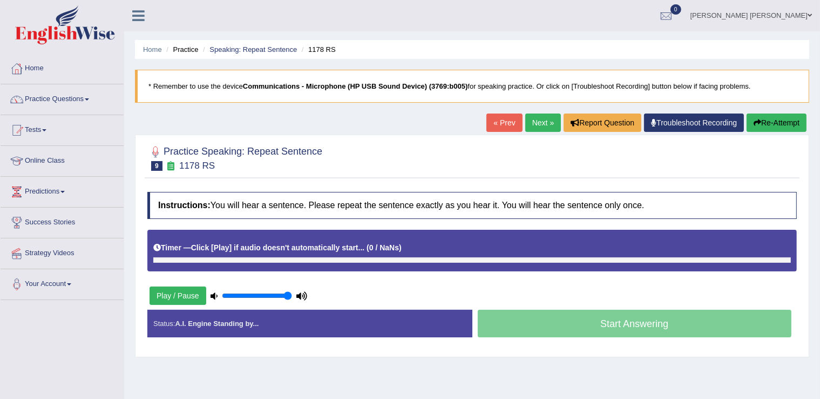
click at [264, 247] on b "Click [Play] if audio doesn't automatically start..." at bounding box center [278, 247] width 174 height 9
click at [391, 247] on b "0 / NaNs" at bounding box center [384, 247] width 30 height 9
click at [173, 294] on button "Play / Pause" at bounding box center [178, 295] width 57 height 18
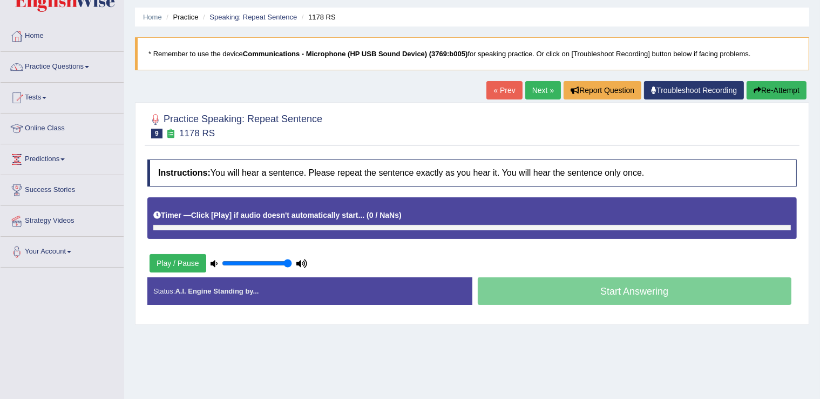
scroll to position [6, 0]
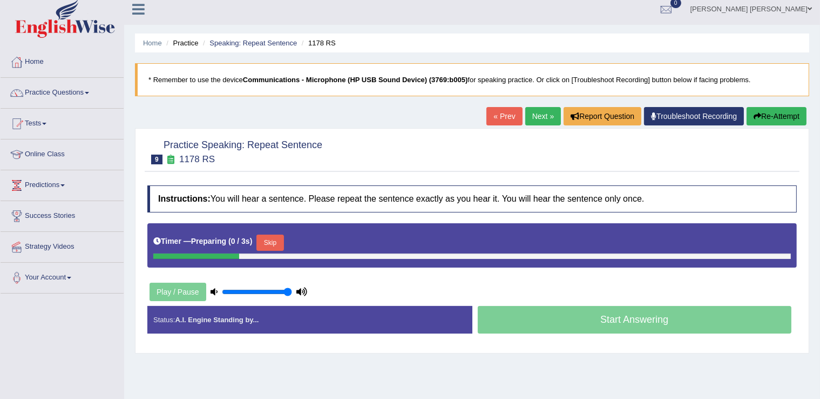
scroll to position [6, 0]
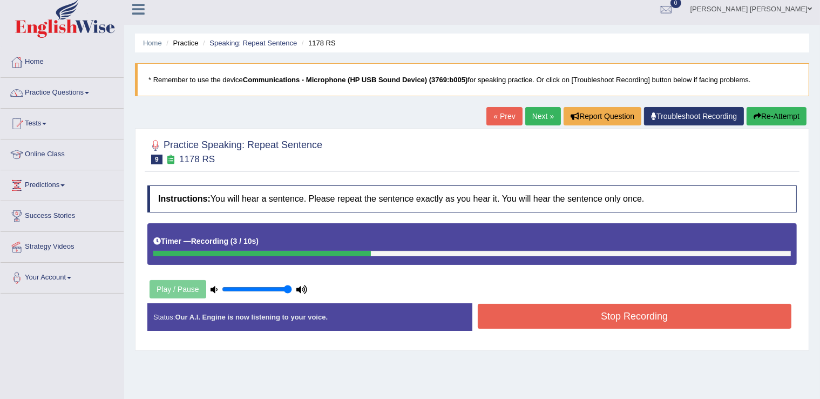
click at [597, 318] on button "Stop Recording" at bounding box center [635, 315] width 314 height 25
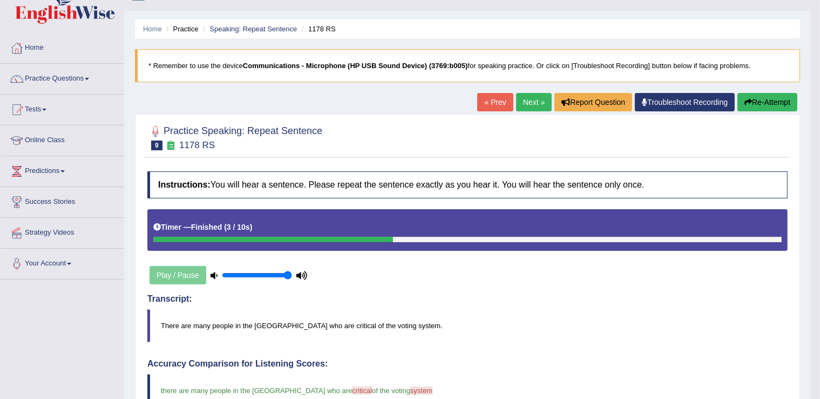
scroll to position [0, 0]
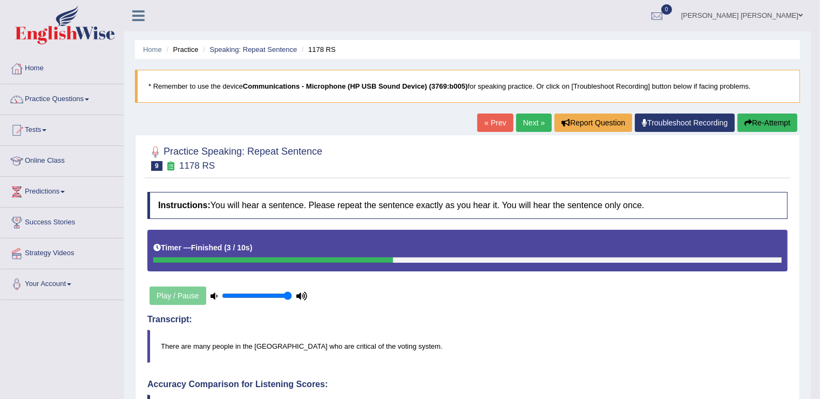
click at [531, 126] on link "Next »" at bounding box center [534, 122] width 36 height 18
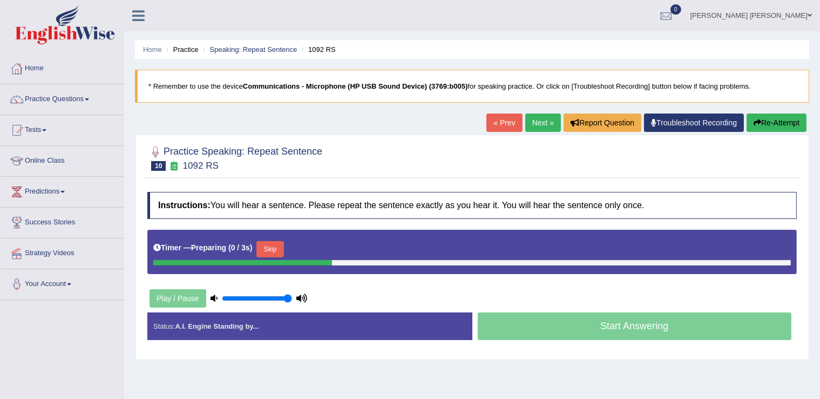
drag, startPoint x: 285, startPoint y: 246, endPoint x: 372, endPoint y: 184, distance: 106.7
click at [284, 246] on button "Skip" at bounding box center [270, 249] width 27 height 16
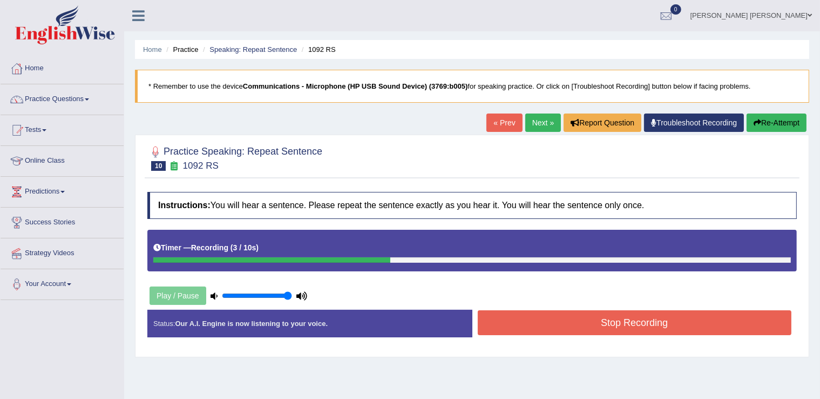
click at [565, 324] on button "Stop Recording" at bounding box center [635, 322] width 314 height 25
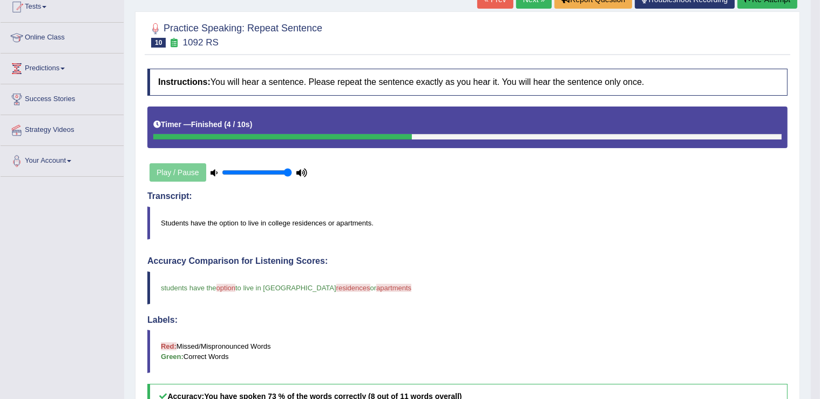
scroll to position [105, 0]
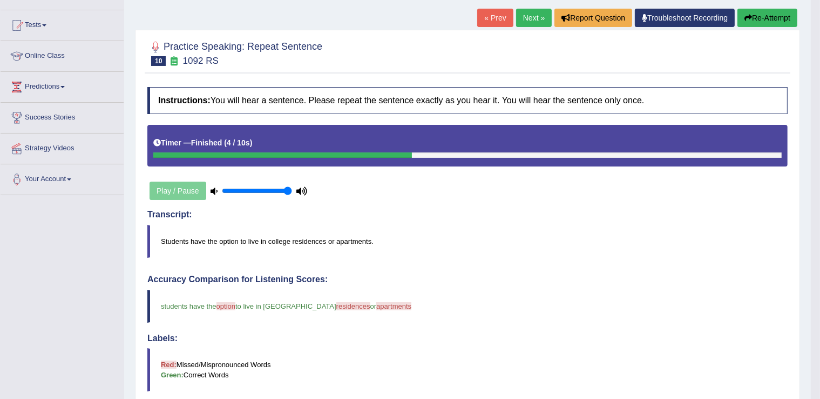
click at [527, 18] on link "Next »" at bounding box center [534, 18] width 36 height 18
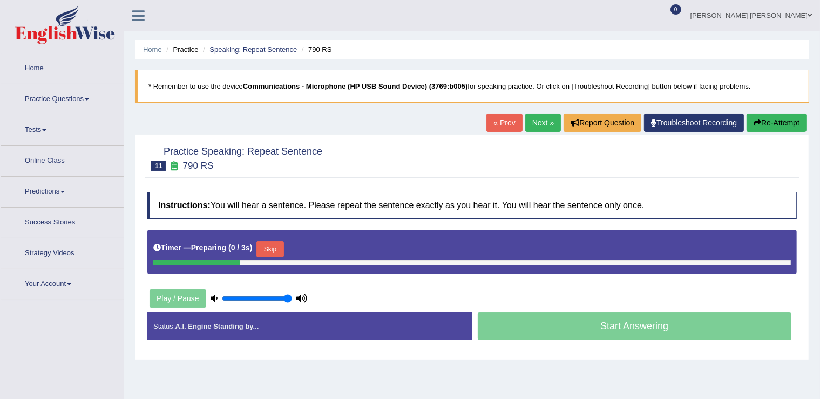
click at [85, 103] on link "Practice Questions" at bounding box center [62, 97] width 123 height 27
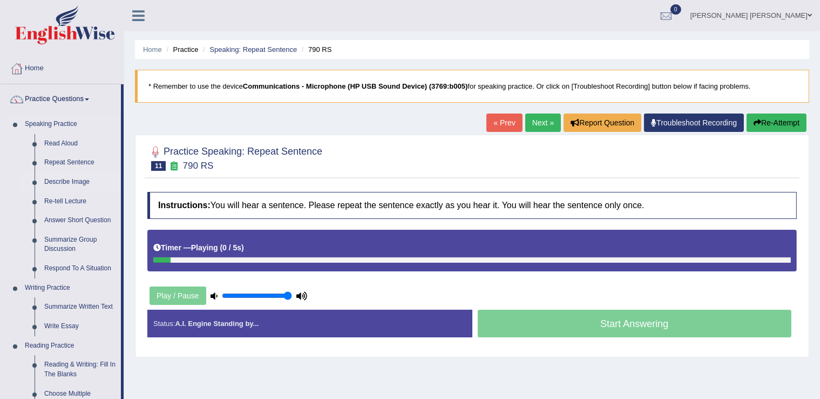
click at [80, 182] on link "Describe Image" at bounding box center [80, 181] width 82 height 19
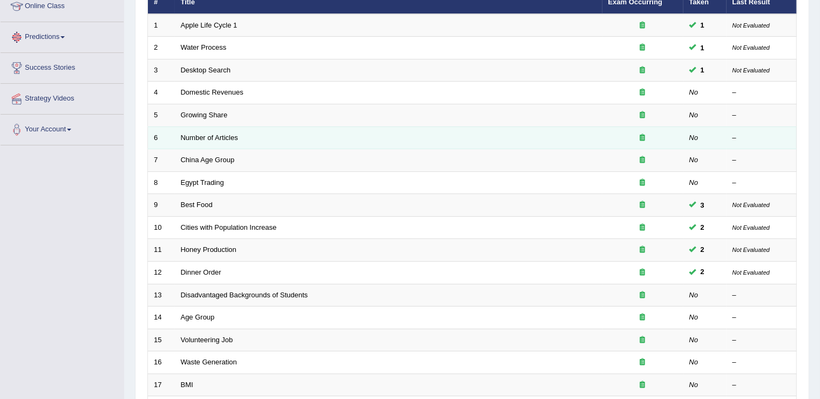
scroll to position [108, 0]
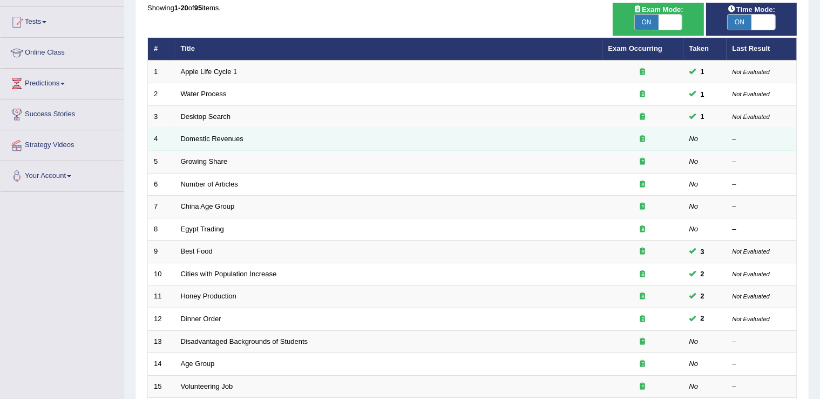
click at [218, 143] on td "Domestic Revenues" at bounding box center [389, 139] width 428 height 23
click at [190, 134] on link "Domestic Revenues" at bounding box center [212, 138] width 63 height 8
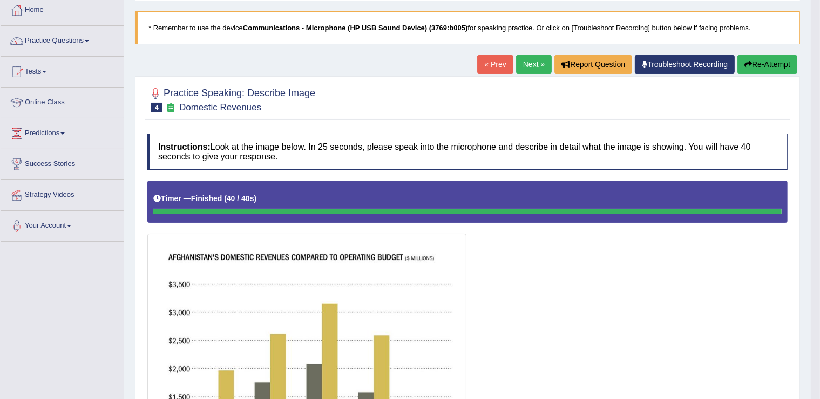
scroll to position [9, 0]
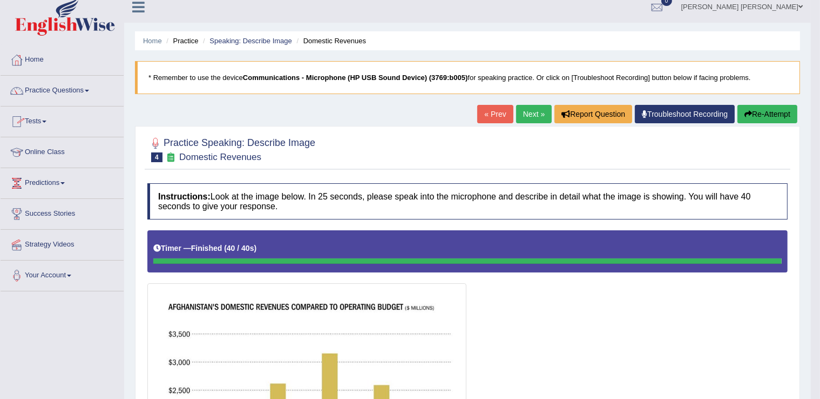
click at [529, 110] on link "Next »" at bounding box center [534, 114] width 36 height 18
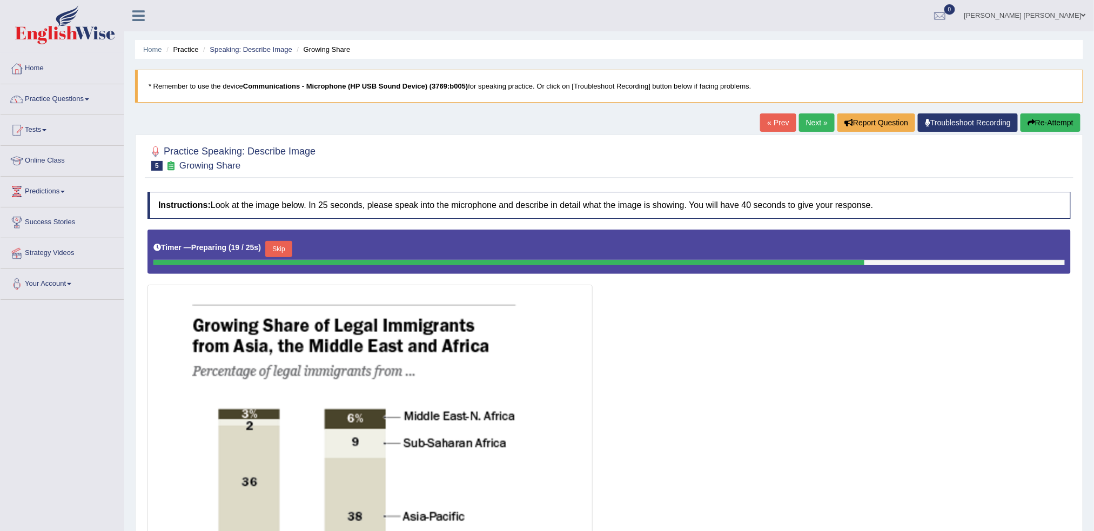
drag, startPoint x: 826, startPoint y: 0, endPoint x: 672, endPoint y: 382, distance: 412.2
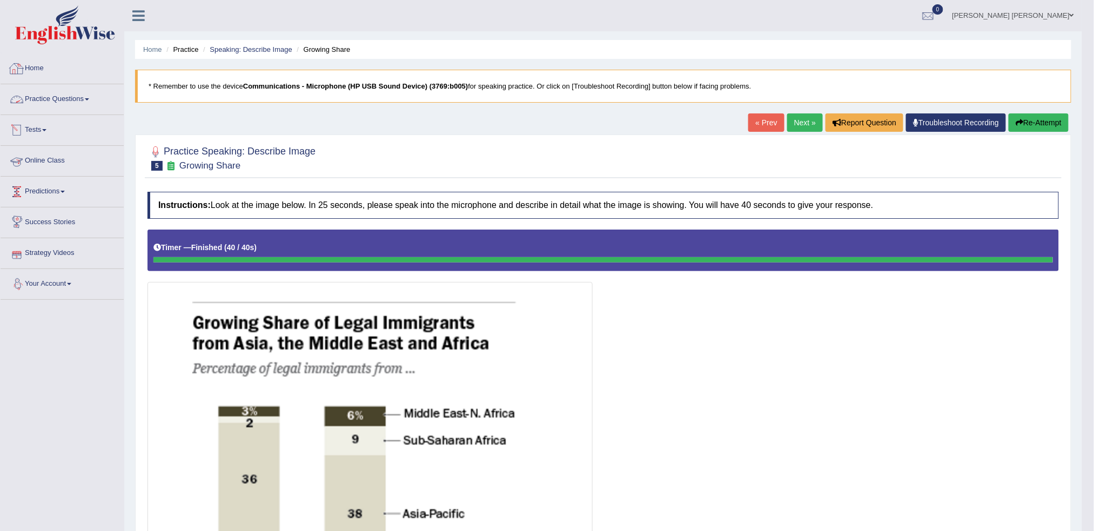
click at [32, 79] on link "Home" at bounding box center [62, 66] width 123 height 27
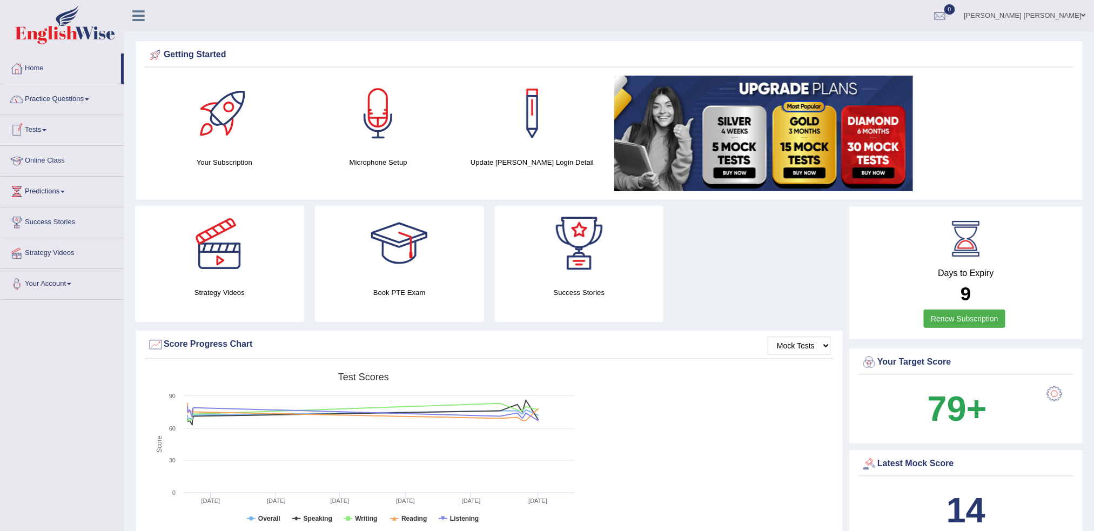
click at [69, 93] on link "Practice Questions" at bounding box center [62, 97] width 123 height 27
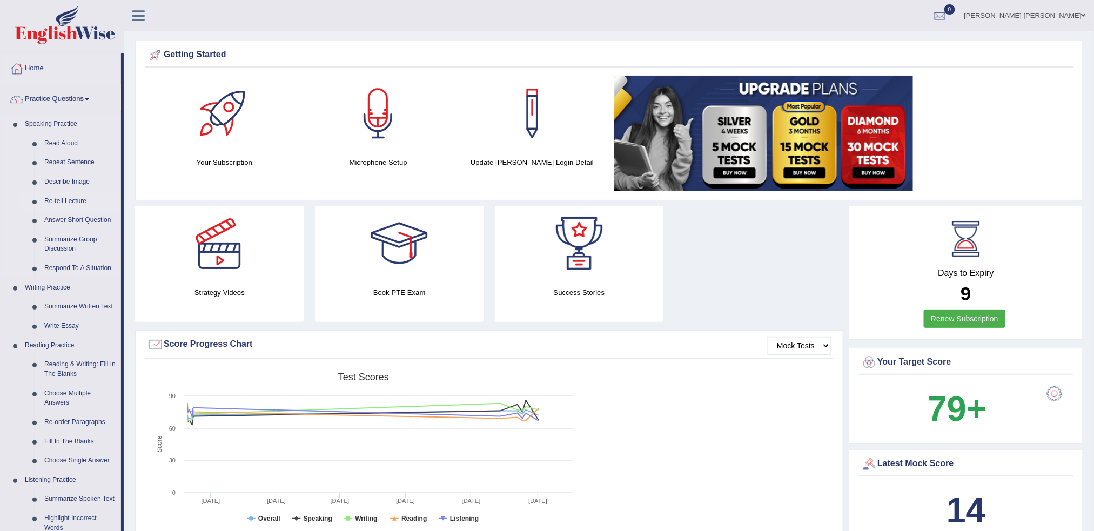
click at [72, 200] on link "Re-tell Lecture" at bounding box center [80, 201] width 82 height 19
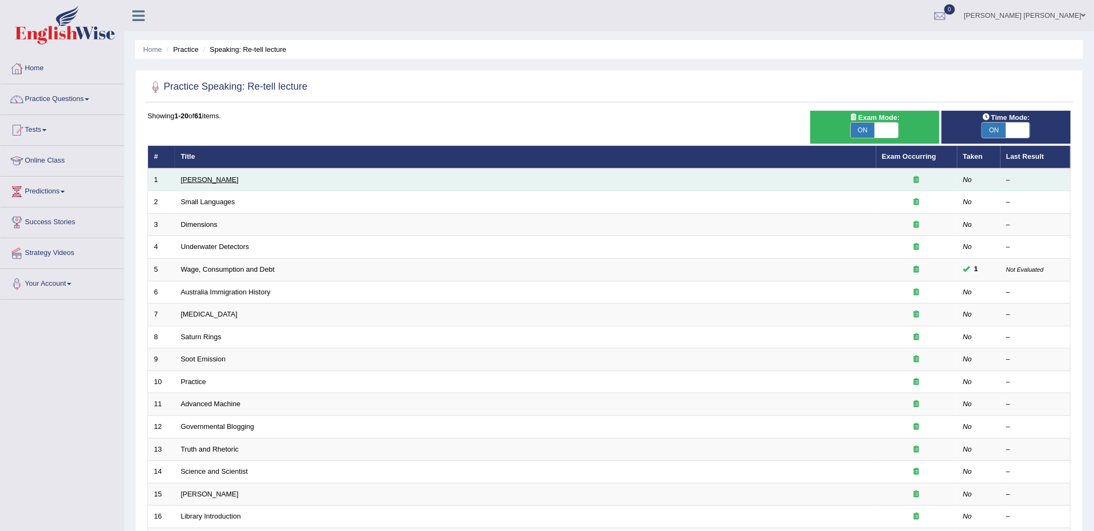
click at [214, 176] on link "[PERSON_NAME]" at bounding box center [210, 180] width 58 height 8
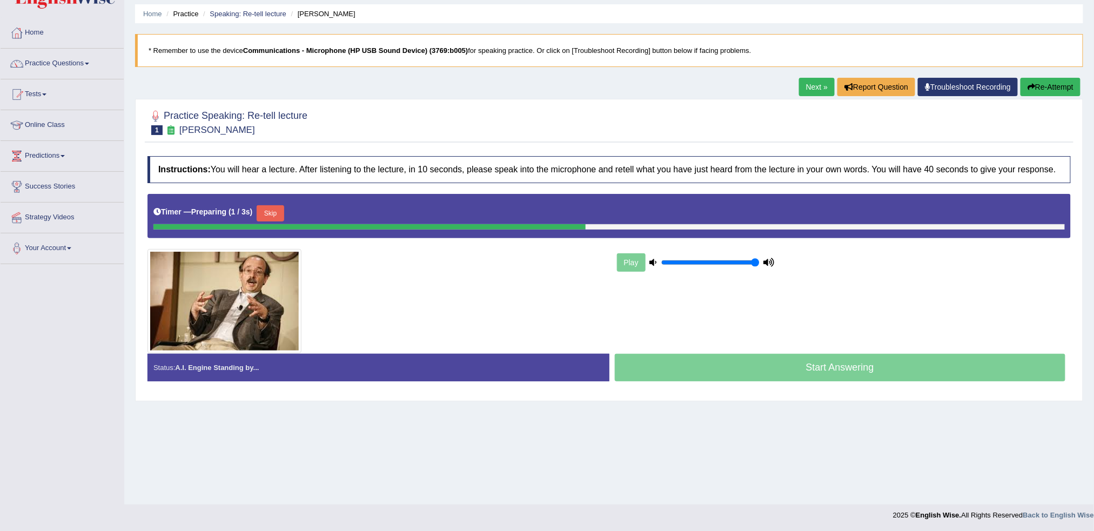
click at [626, 262] on div "Play" at bounding box center [696, 262] width 162 height 27
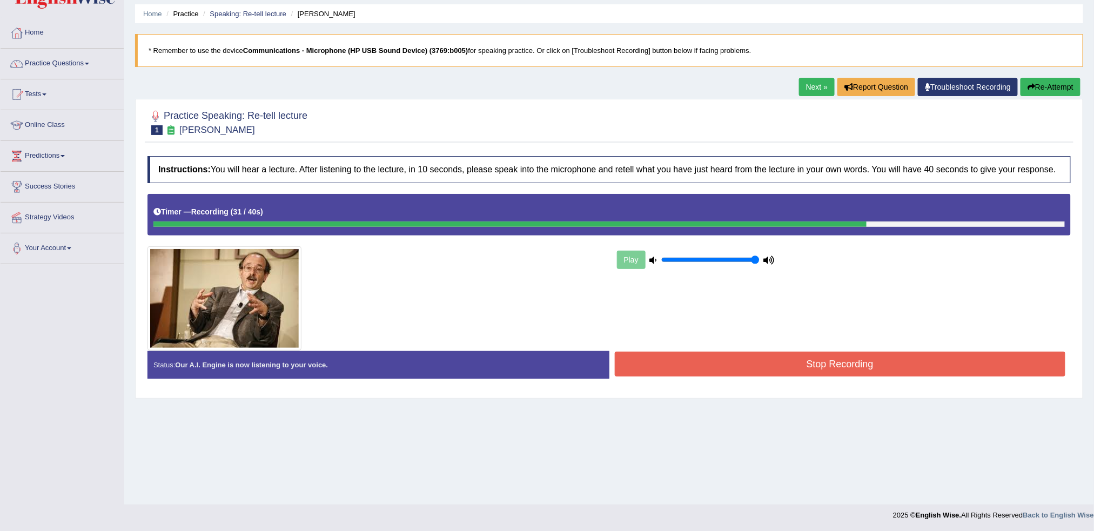
click at [901, 368] on button "Stop Recording" at bounding box center [840, 364] width 451 height 25
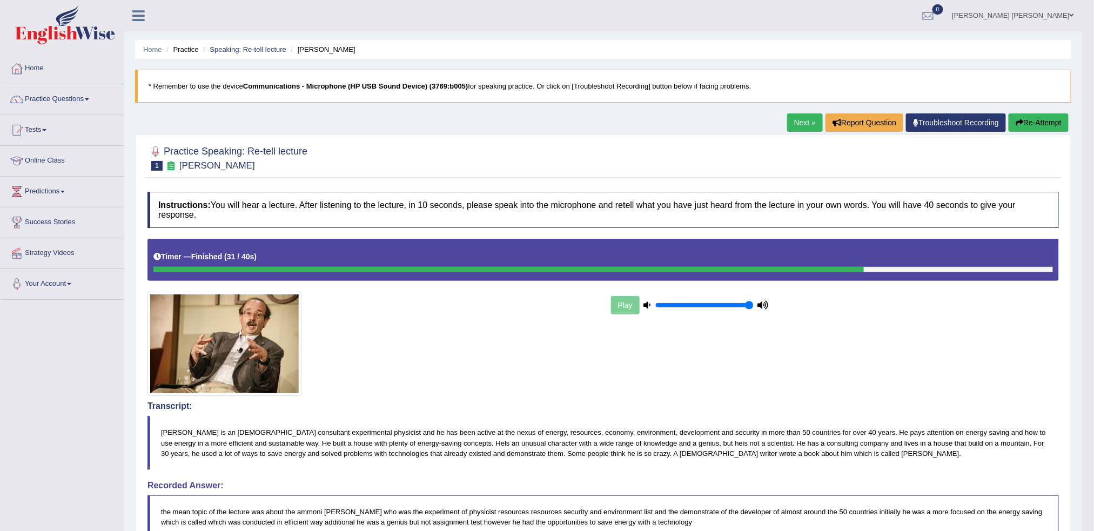
click at [802, 124] on link "Next »" at bounding box center [805, 122] width 36 height 18
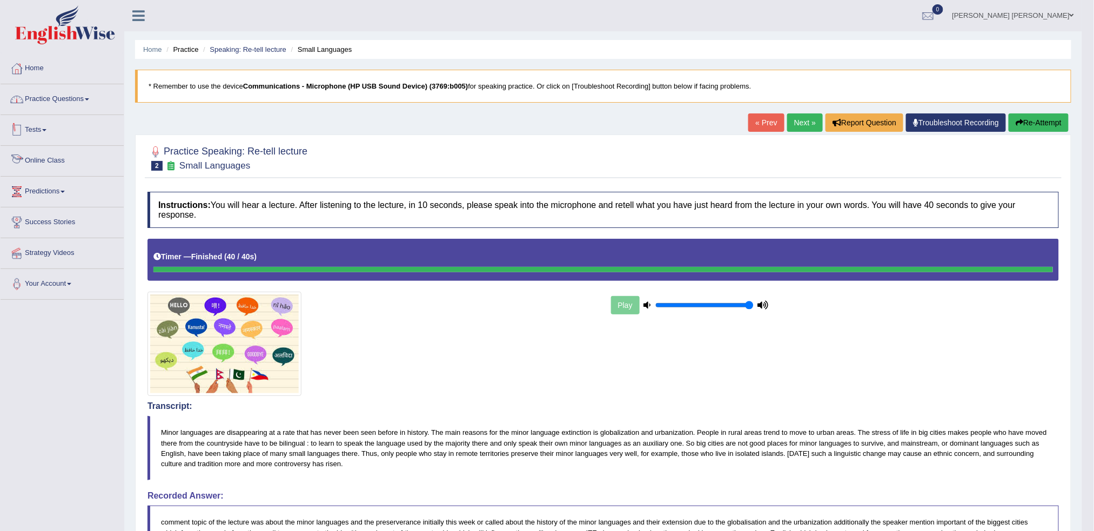
click at [78, 90] on link "Practice Questions" at bounding box center [62, 97] width 123 height 27
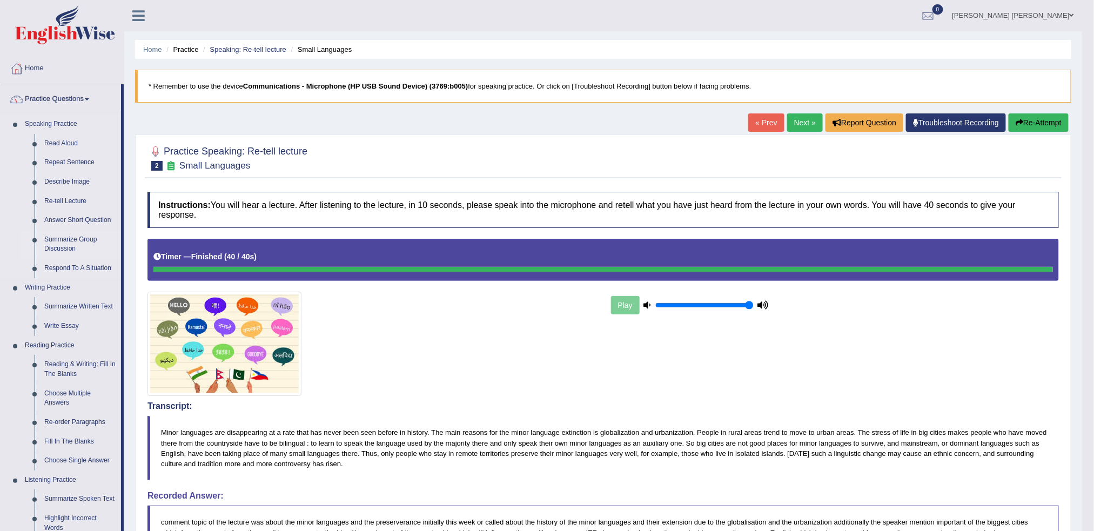
click at [70, 244] on link "Summarize Group Discussion" at bounding box center [80, 244] width 82 height 29
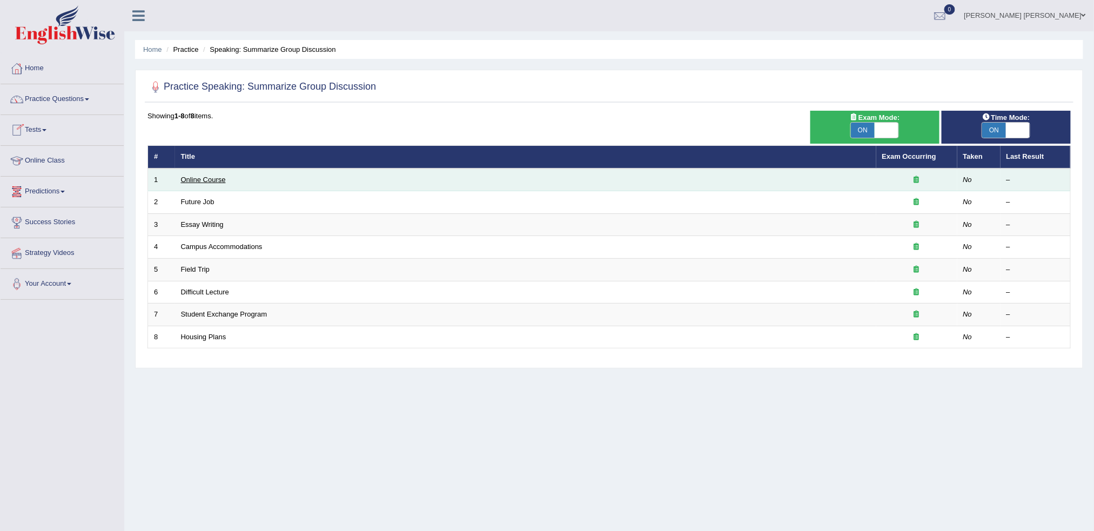
click at [225, 181] on link "Online Course" at bounding box center [203, 180] width 45 height 8
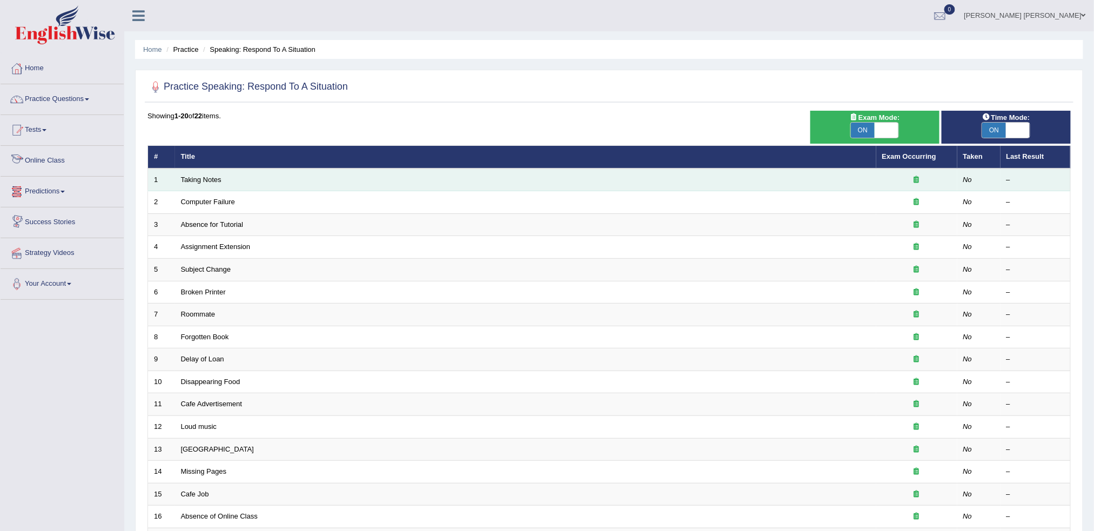
click at [185, 171] on td "Taking Notes" at bounding box center [525, 179] width 701 height 23
click at [204, 184] on td "Taking Notes" at bounding box center [525, 179] width 701 height 23
click at [208, 178] on link "Taking Notes" at bounding box center [201, 180] width 41 height 8
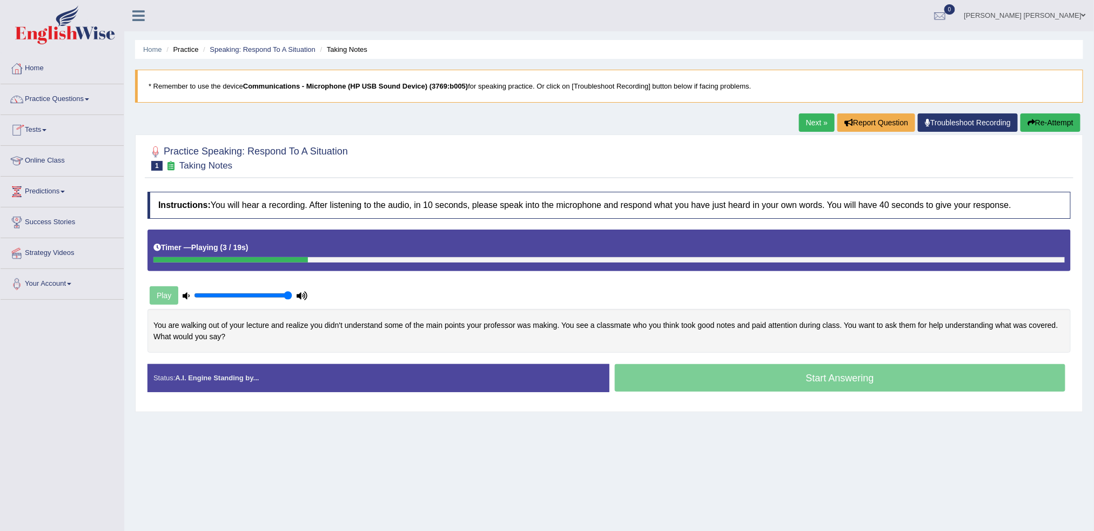
click at [1030, 111] on div "Home Practice Speaking: Respond To A Situation Taking Notes * Remember to use t…" at bounding box center [608, 270] width 969 height 540
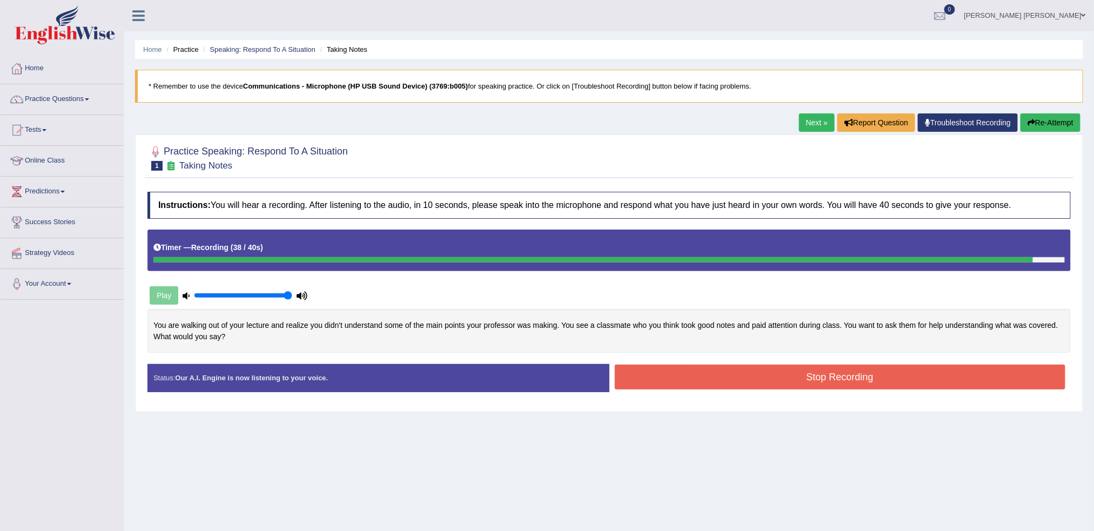
click at [875, 382] on button "Stop Recording" at bounding box center [840, 377] width 451 height 25
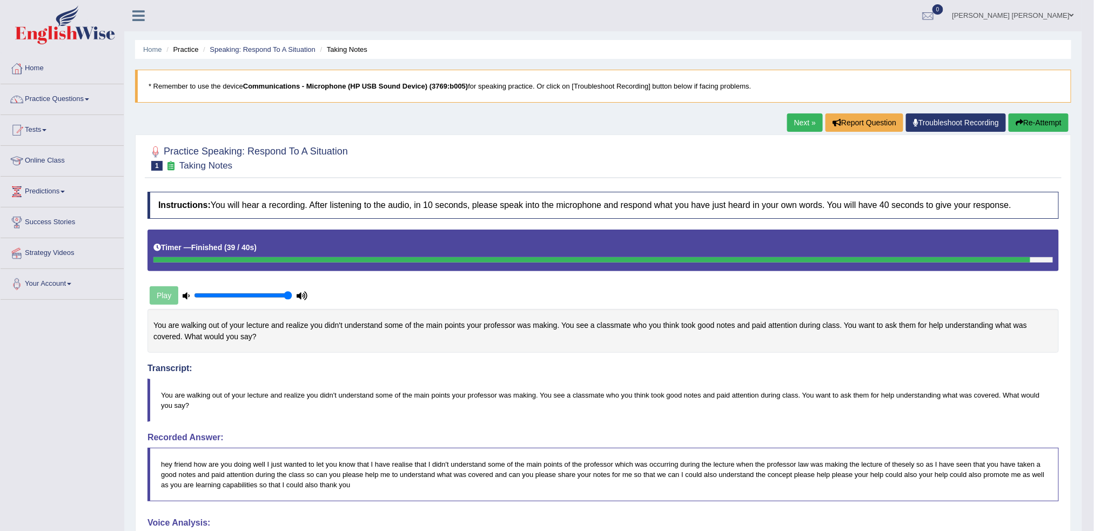
click at [810, 125] on link "Next »" at bounding box center [805, 122] width 36 height 18
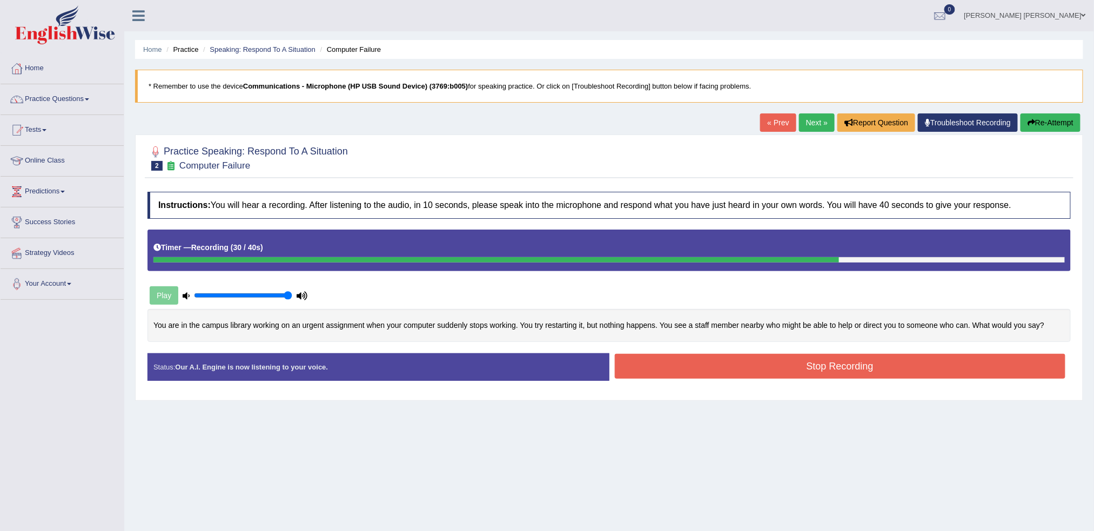
click at [709, 355] on button "Stop Recording" at bounding box center [840, 366] width 451 height 25
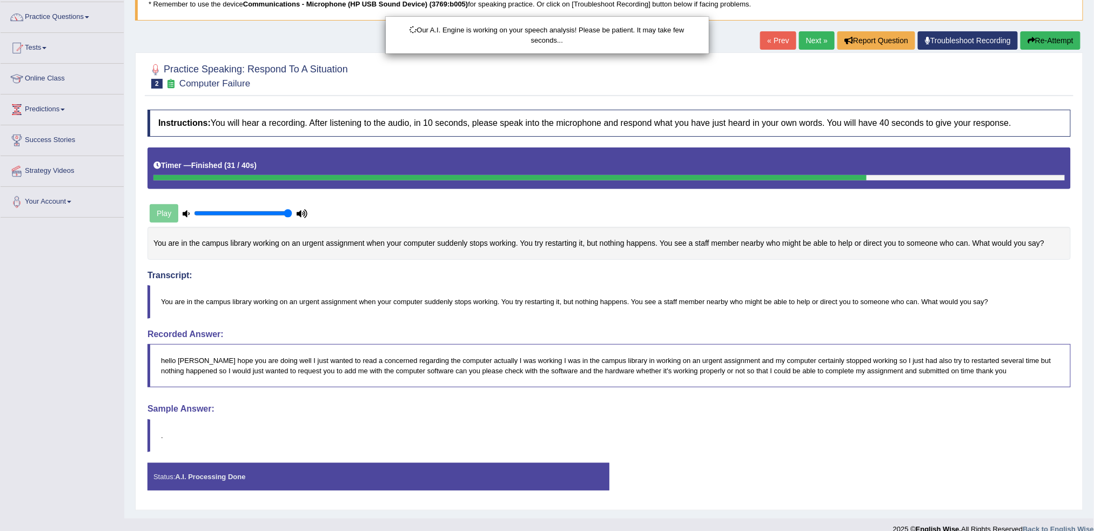
scroll to position [97, 0]
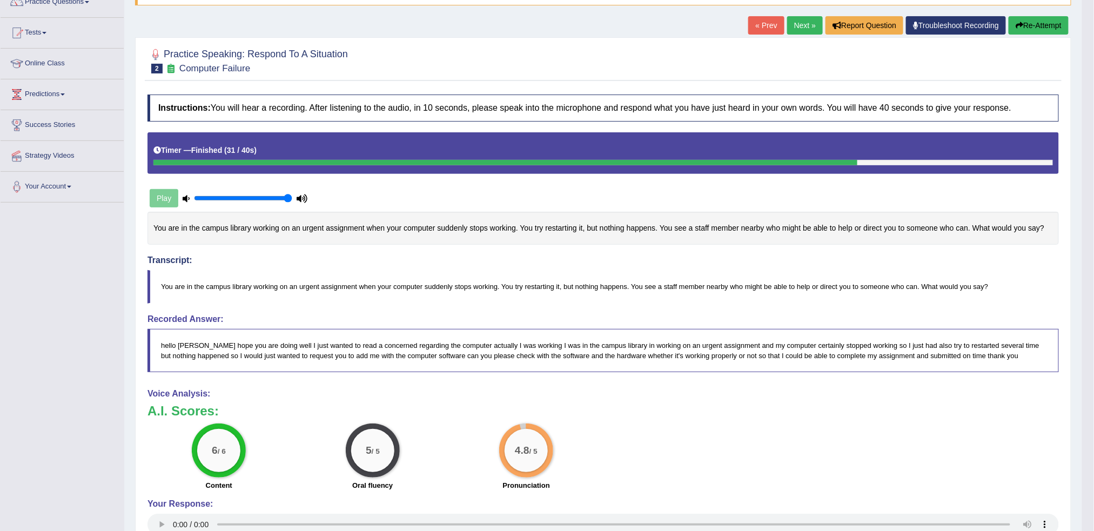
click at [804, 30] on link "Next »" at bounding box center [805, 25] width 36 height 18
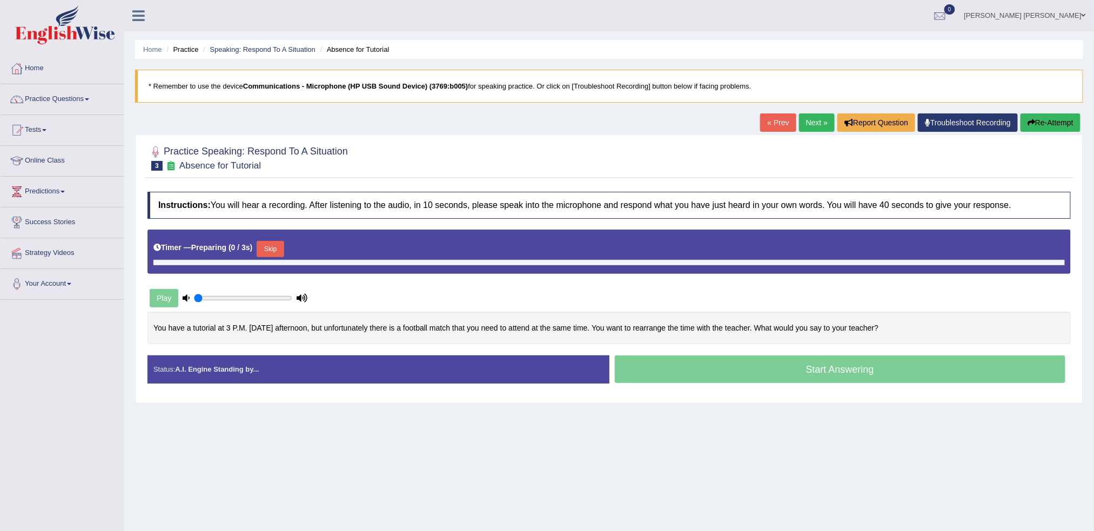
type input "1"
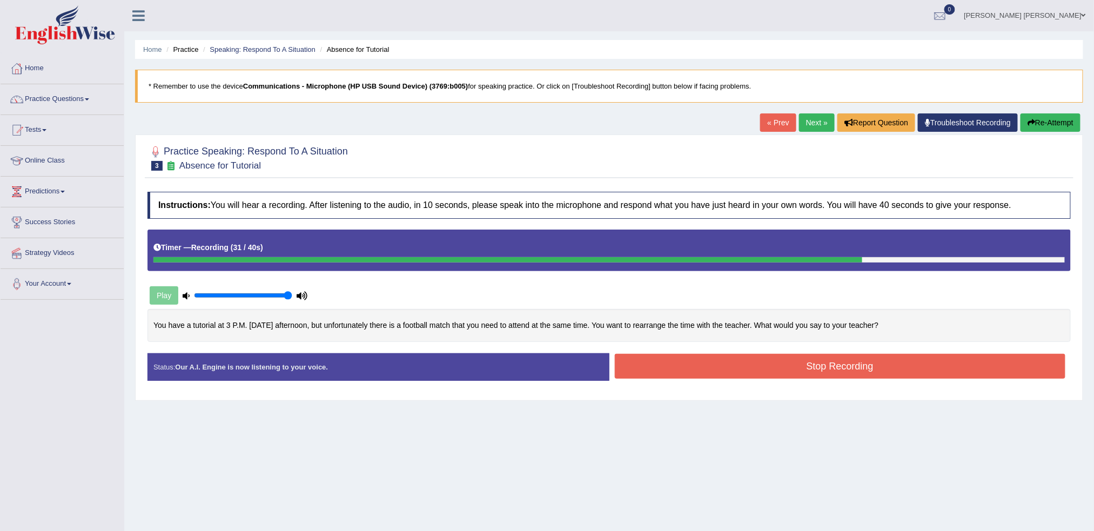
click at [866, 368] on button "Stop Recording" at bounding box center [840, 366] width 451 height 25
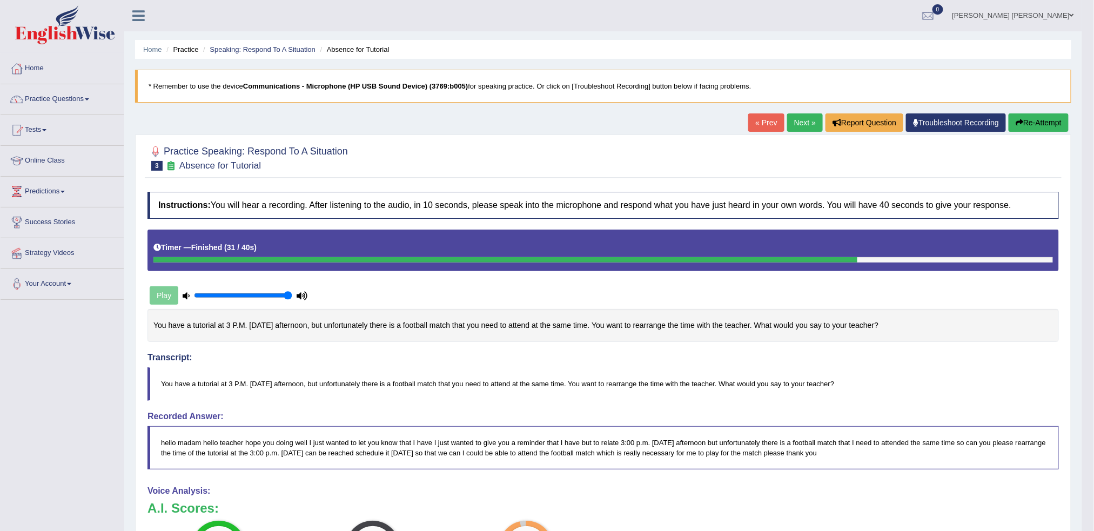
click at [787, 121] on link "Next »" at bounding box center [805, 122] width 36 height 18
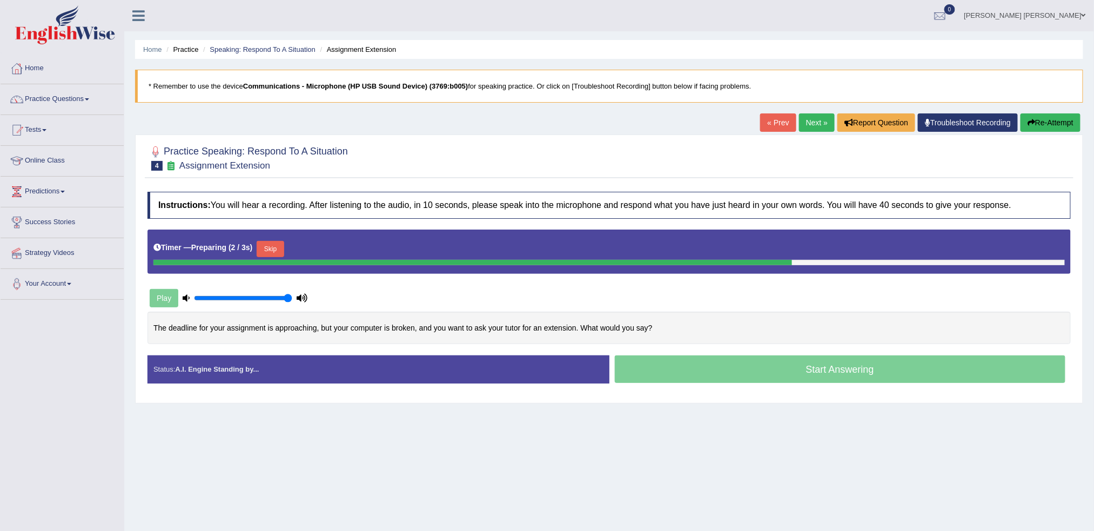
click at [279, 249] on button "Skip" at bounding box center [270, 249] width 27 height 16
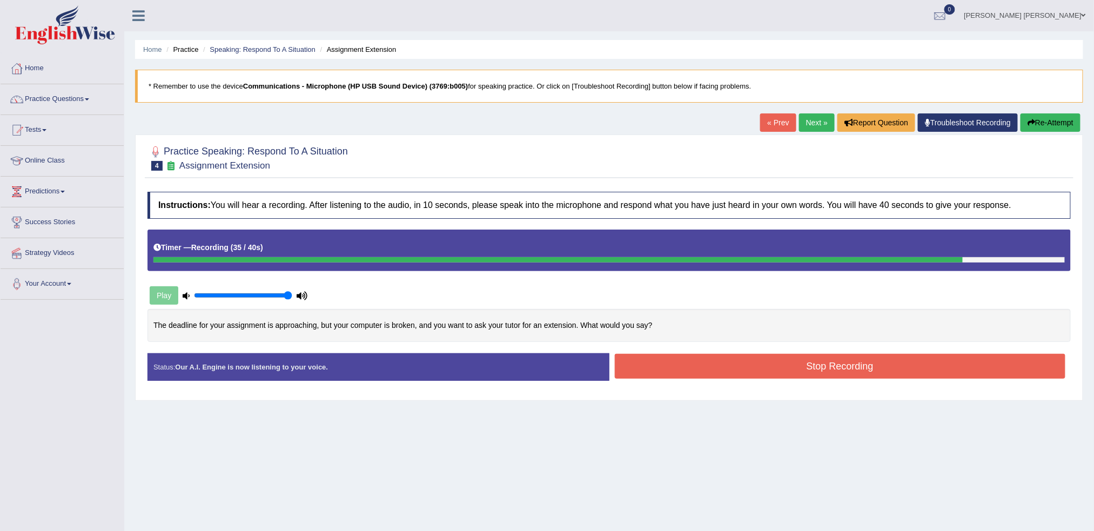
click at [842, 374] on button "Stop Recording" at bounding box center [840, 366] width 451 height 25
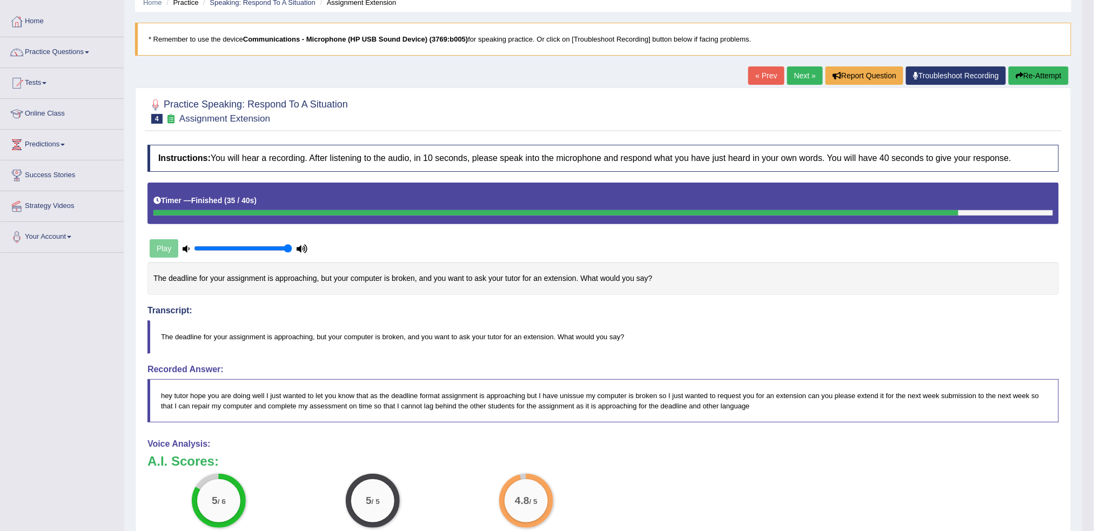
scroll to position [72, 0]
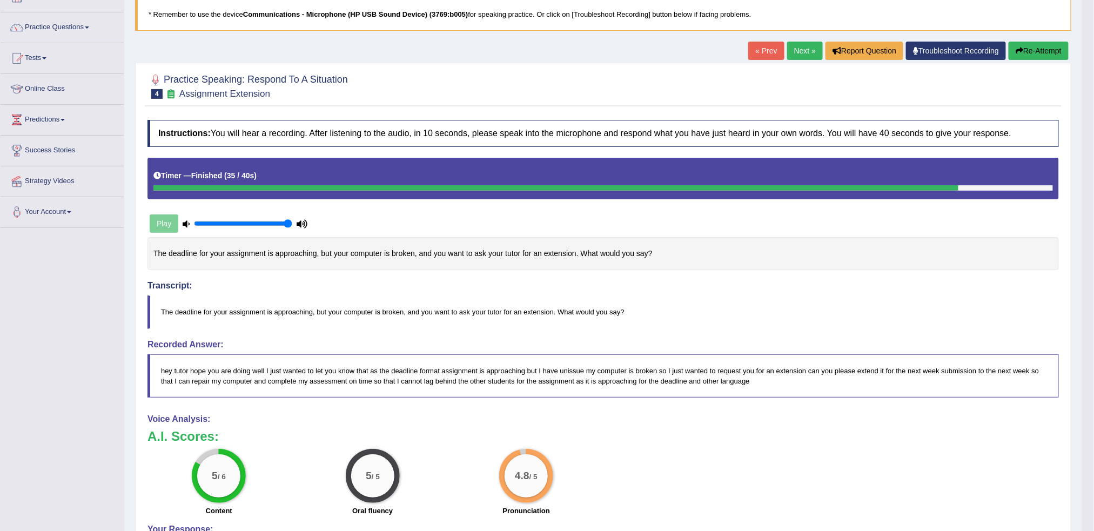
click at [793, 50] on link "Next »" at bounding box center [805, 51] width 36 height 18
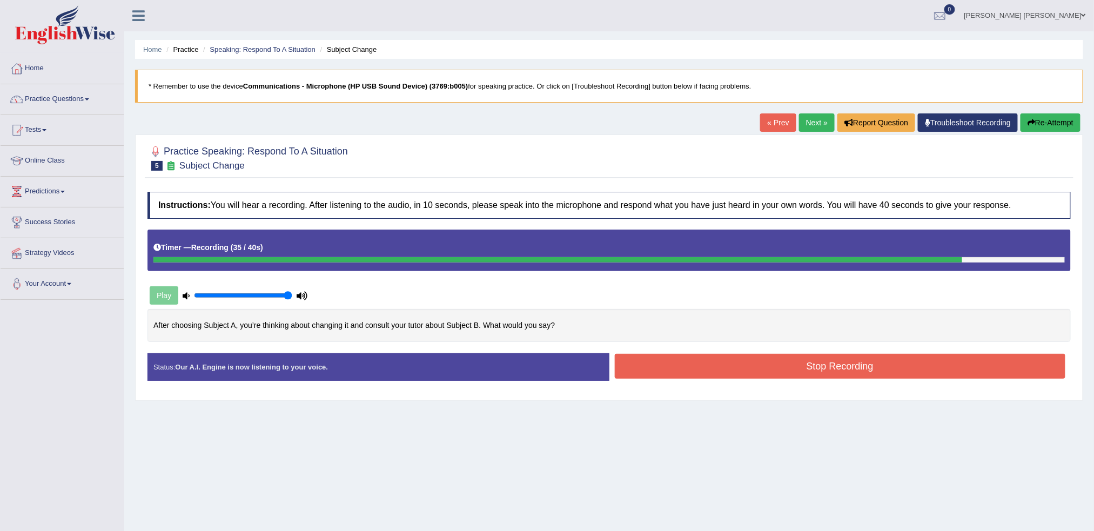
click at [826, 363] on button "Stop Recording" at bounding box center [840, 366] width 451 height 25
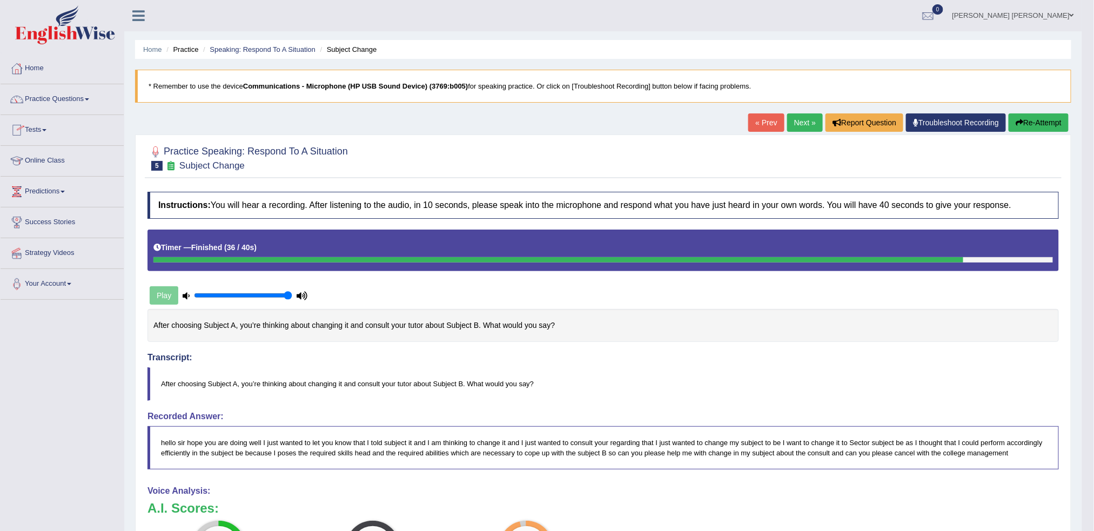
click at [47, 67] on link "Home" at bounding box center [62, 66] width 123 height 27
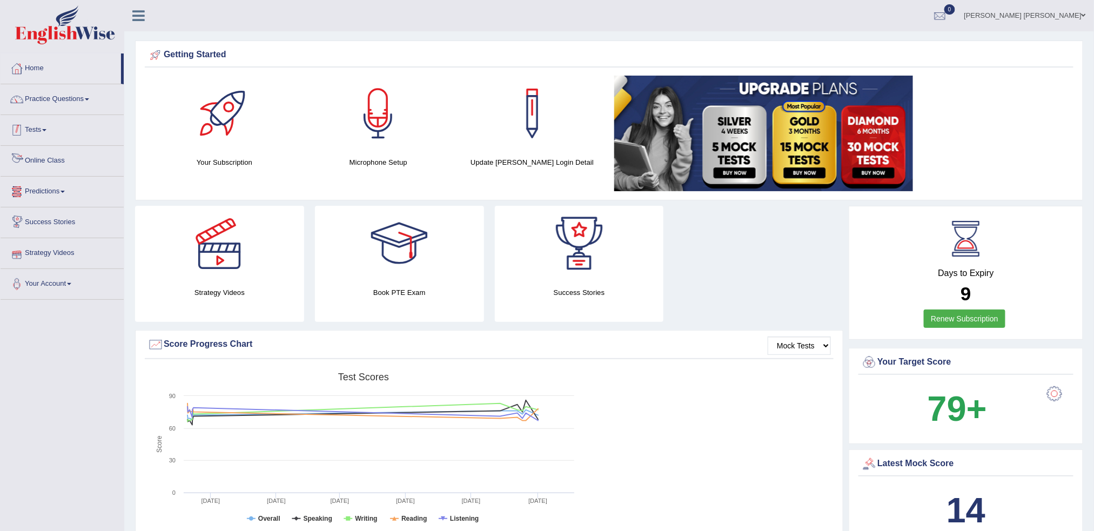
click at [43, 136] on link "Tests" at bounding box center [62, 128] width 123 height 27
click at [96, 98] on link "Practice Questions" at bounding box center [62, 97] width 123 height 27
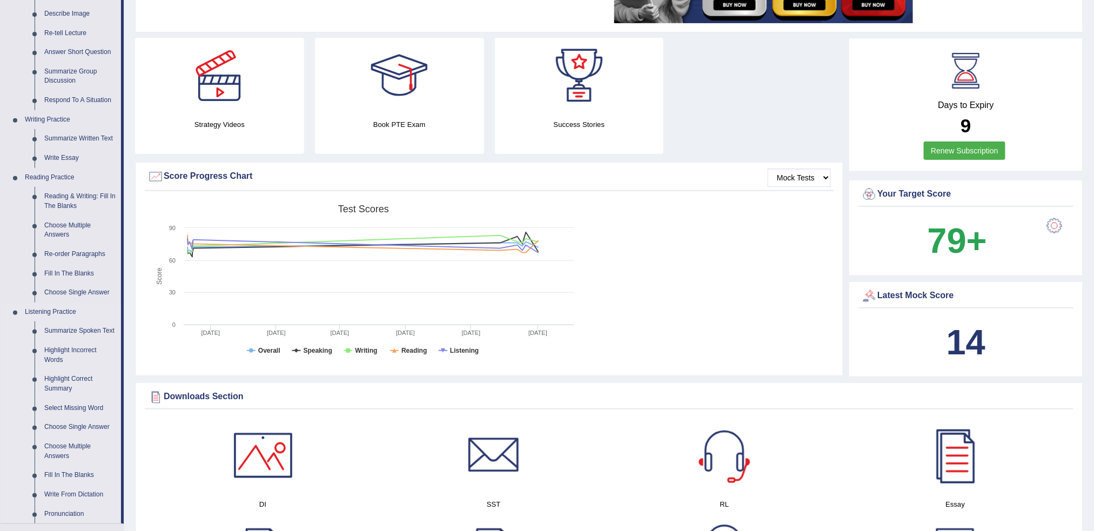
scroll to position [288, 0]
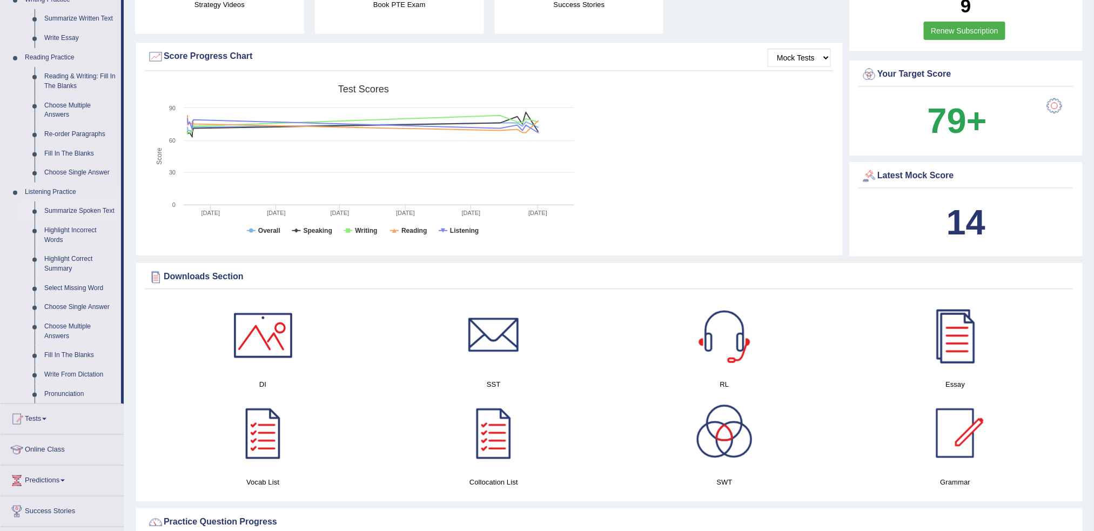
click at [93, 211] on link "Summarize Spoken Text" at bounding box center [80, 210] width 82 height 19
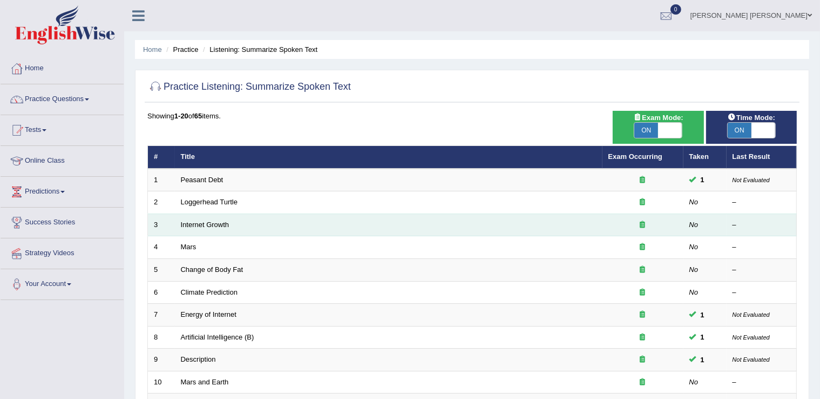
drag, startPoint x: 1105, startPoint y: 1, endPoint x: 335, endPoint y: 217, distance: 799.8
click at [334, 218] on td "Internet Growth" at bounding box center [389, 224] width 428 height 23
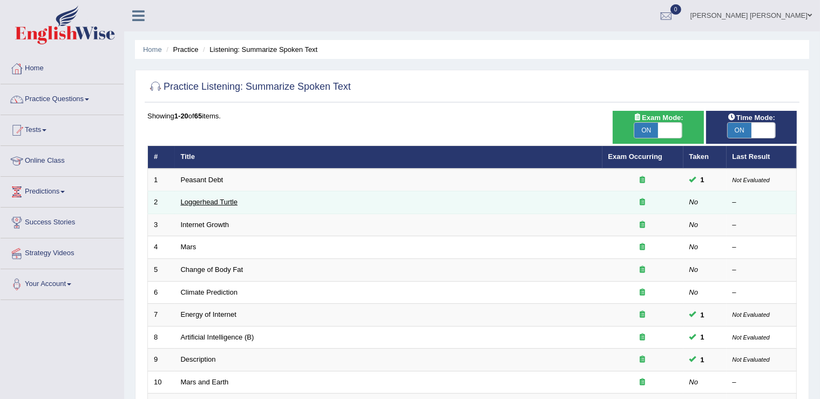
click at [199, 203] on link "Loggerhead Turtle" at bounding box center [209, 202] width 57 height 8
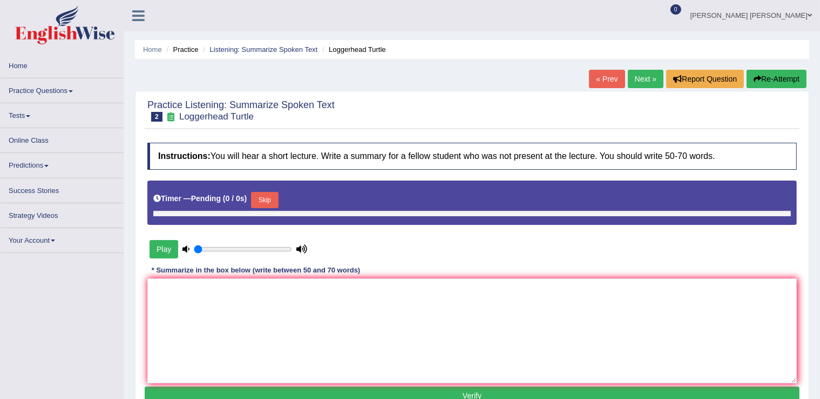
type input "1"
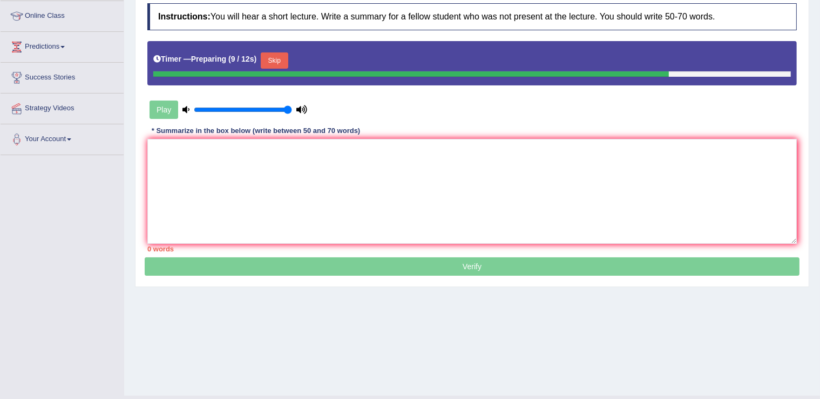
scroll to position [162, 0]
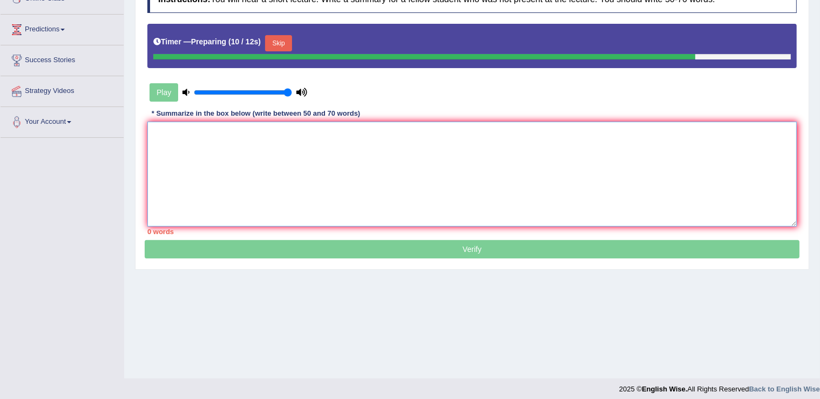
click at [229, 152] on textarea at bounding box center [472, 174] width 650 height 105
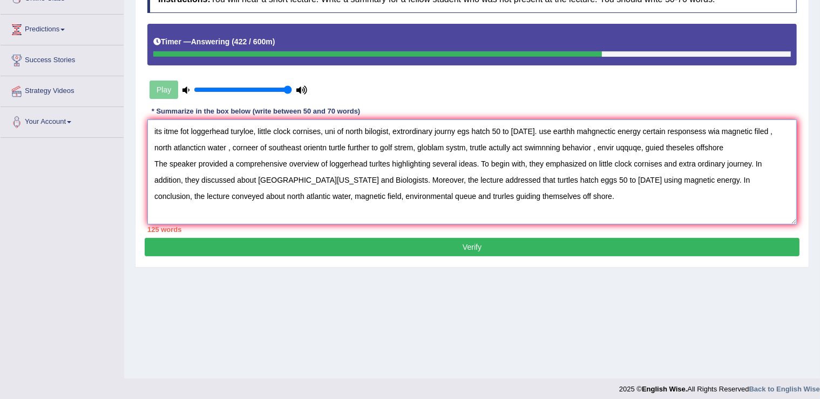
click at [728, 179] on textarea "its itme fot loggerhead turyloe, little clock cornises, uni of north bilogist, …" at bounding box center [472, 171] width 650 height 105
drag, startPoint x: 158, startPoint y: 133, endPoint x: 769, endPoint y: 142, distance: 611.4
click at [769, 142] on textarea "its itme fot loggerhead turyloe, little clock cornises, uni of north bilogist, …" at bounding box center [472, 171] width 650 height 105
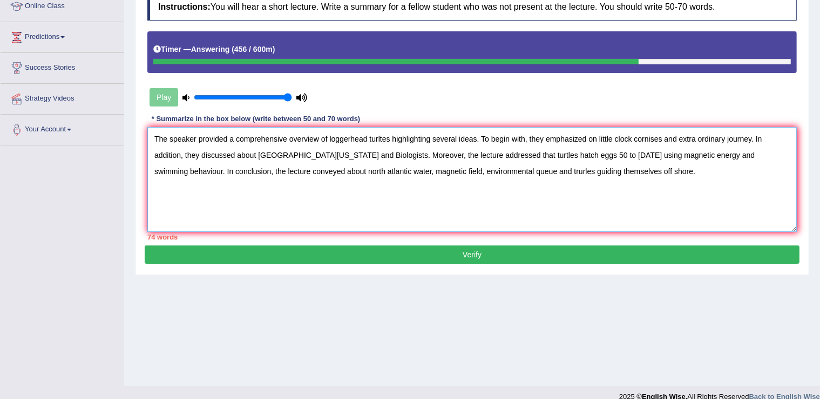
scroll to position [54, 0]
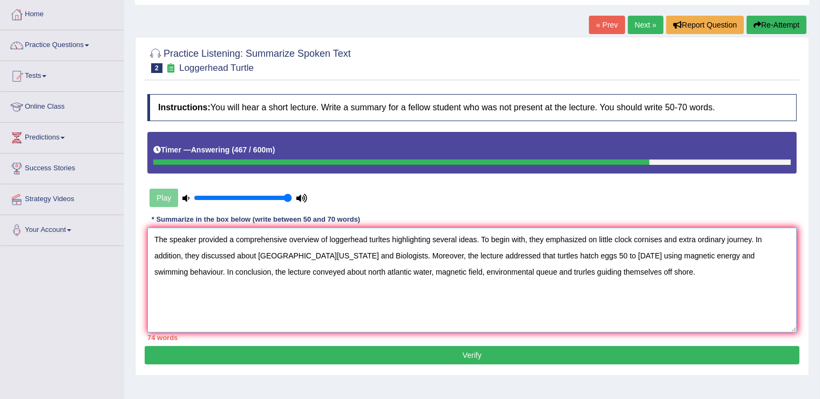
click at [525, 241] on textarea "The speaker provided a comprehensive overview of loggerhead turltes highlightin…" at bounding box center [472, 279] width 650 height 105
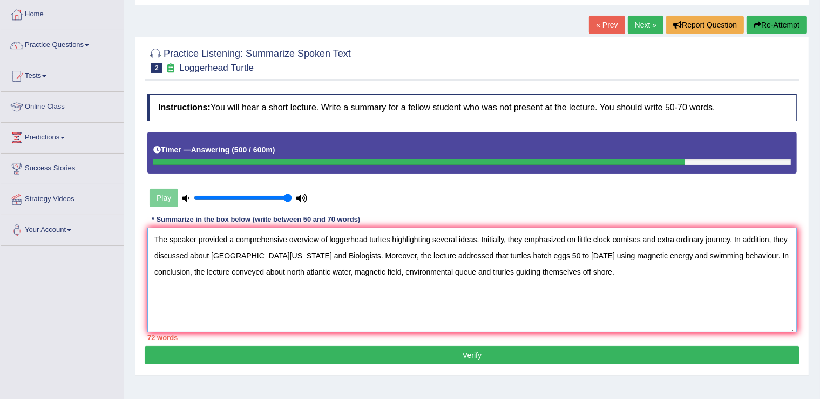
click at [518, 272] on textarea "The speaker provided a comprehensive overview of loggerhead turltes highlightin…" at bounding box center [472, 279] width 650 height 105
click at [581, 271] on textarea "The speaker provided a comprehensive overview of loggerhead turltes highlightin…" at bounding box center [472, 279] width 650 height 105
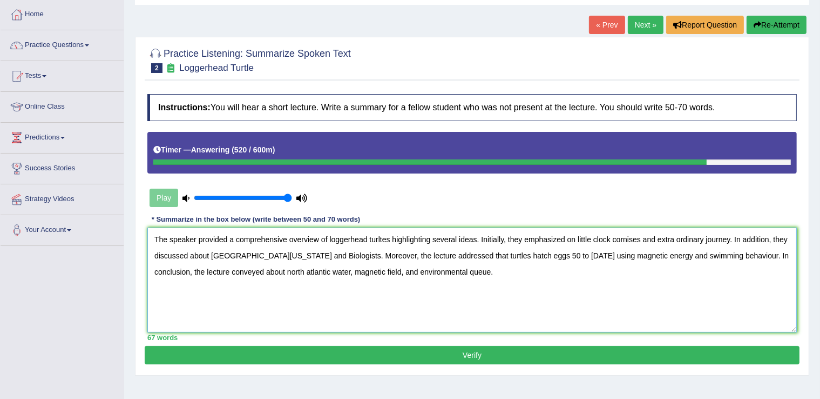
type textarea "The speaker provided a comprehensive overview of loggerhead turltes highlightin…"
click at [507, 350] on button "Verify" at bounding box center [472, 355] width 655 height 18
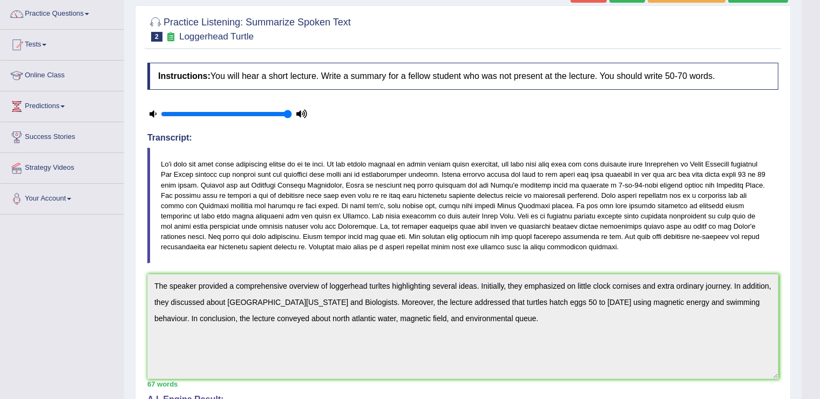
scroll to position [26, 0]
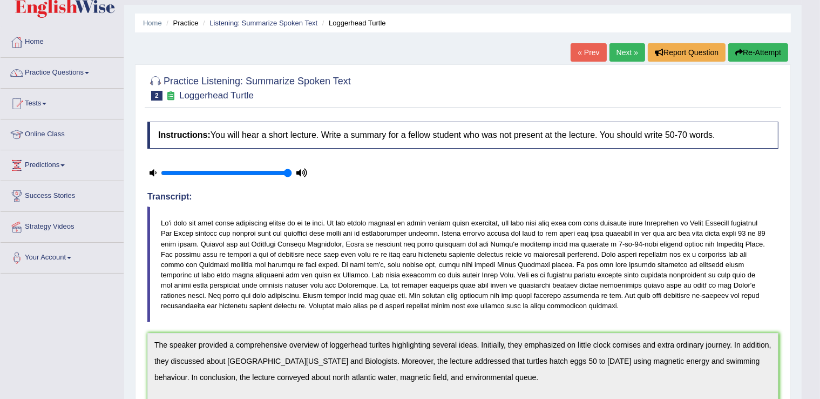
click at [775, 50] on button "Re-Attempt" at bounding box center [758, 52] width 60 height 18
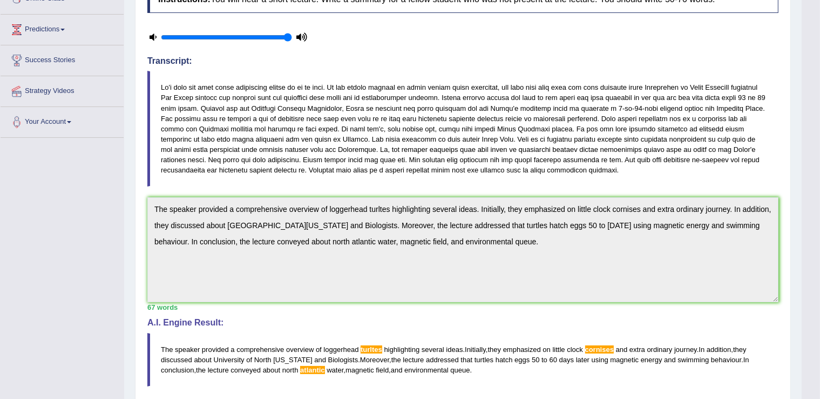
scroll to position [242, 0]
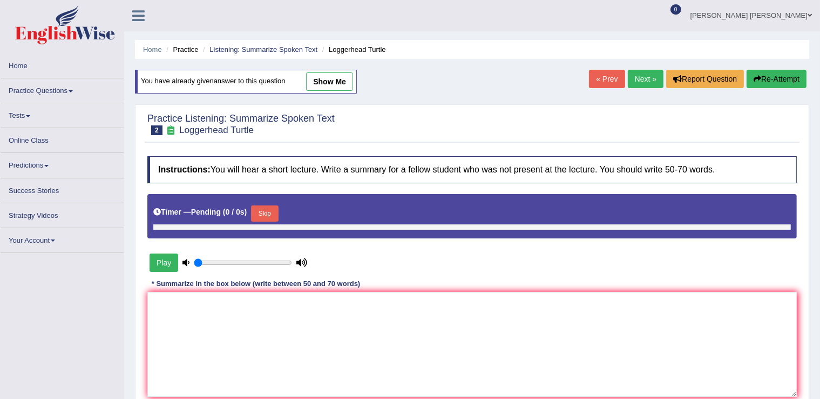
type input "1"
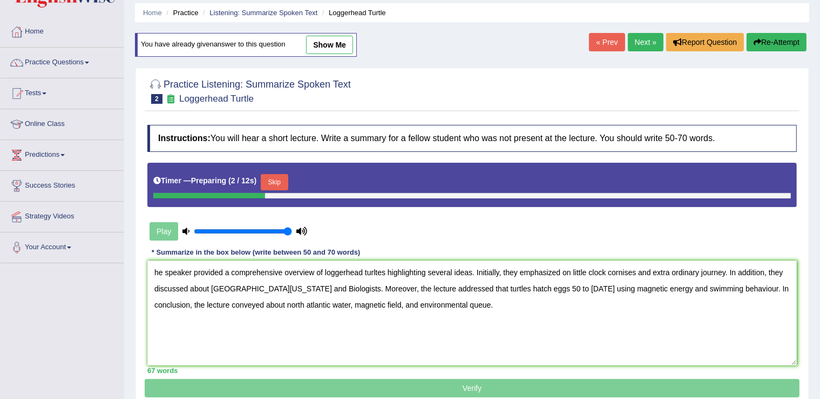
scroll to position [6, 0]
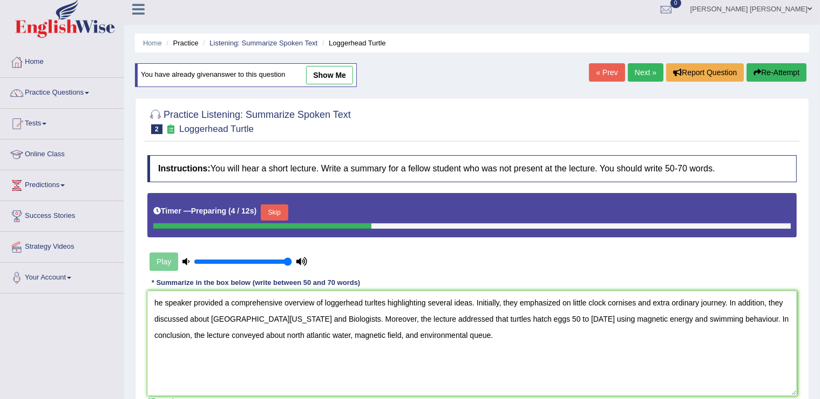
click at [156, 302] on textarea "he speaker provided a comprehensive overview of loggerhead turltes highlighting…" at bounding box center [472, 343] width 650 height 105
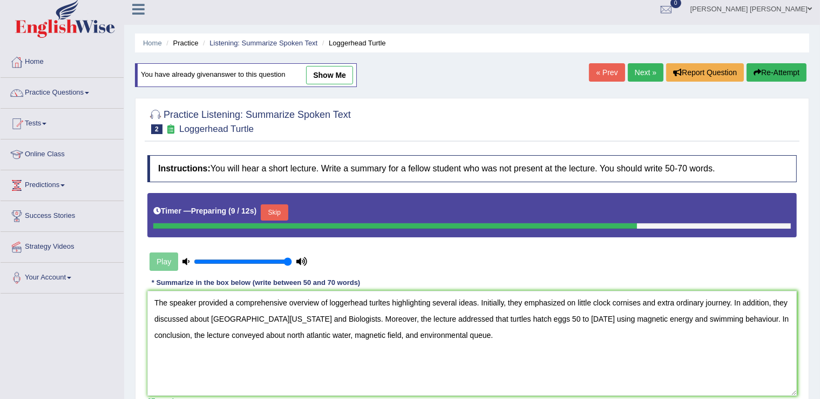
click at [639, 301] on textarea "The speaker provided a comprehensive overview of loggerhead turltes highlightin…" at bounding box center [472, 343] width 650 height 105
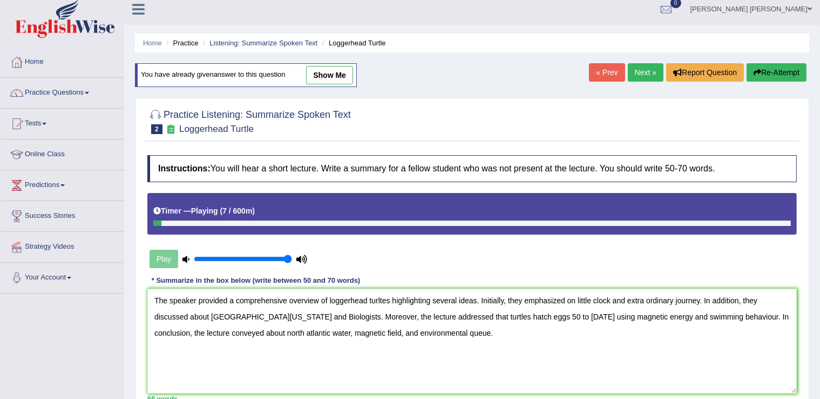
click at [332, 334] on textarea "The speaker provided a comprehensive overview of loggerhead turltes highlightin…" at bounding box center [472, 340] width 650 height 105
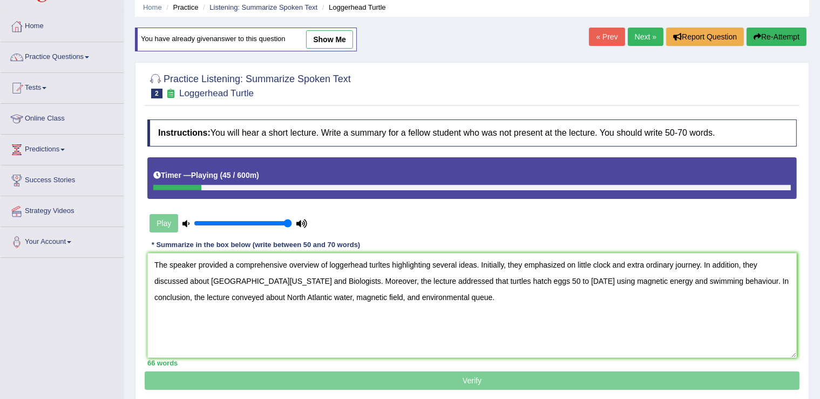
scroll to position [60, 0]
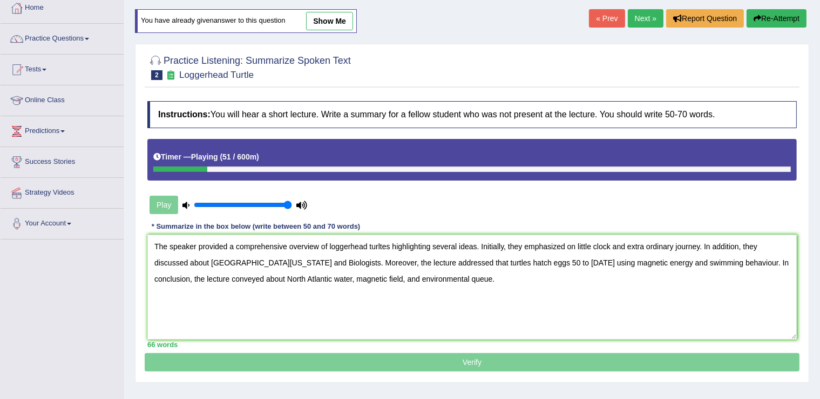
click at [382, 243] on textarea "The speaker provided a comprehensive overview of loggerhead turltes highlightin…" at bounding box center [472, 286] width 650 height 105
type textarea "The speaker provided a comprehensive overview of loggerhead turtles highlightin…"
click at [461, 359] on p "Verify" at bounding box center [472, 232] width 655 height 278
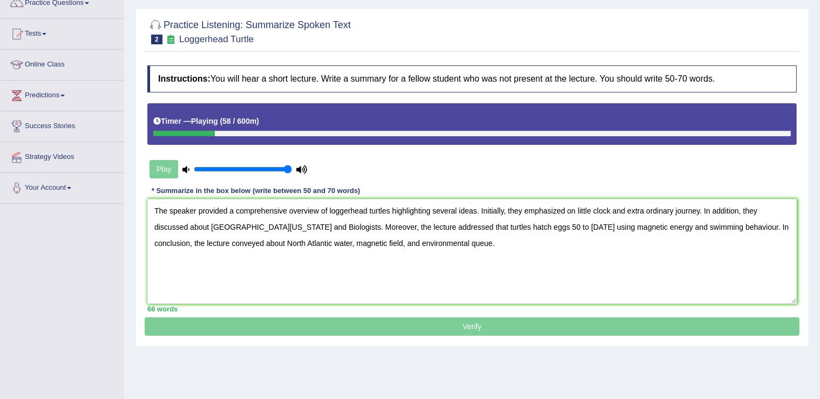
scroll to position [114, 0]
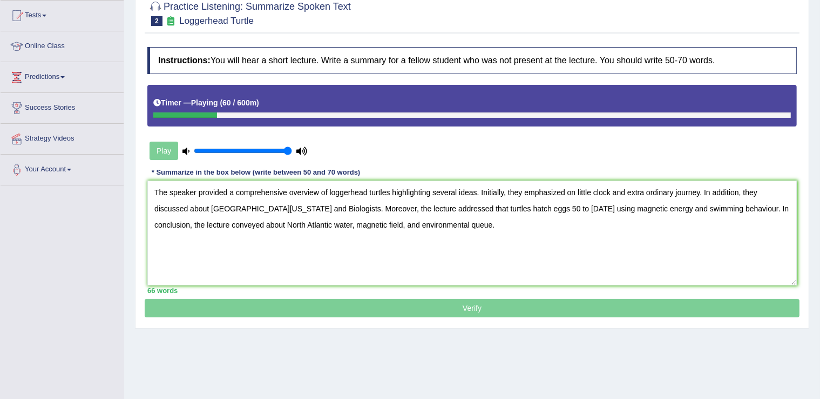
click at [329, 114] on div at bounding box center [472, 114] width 638 height 5
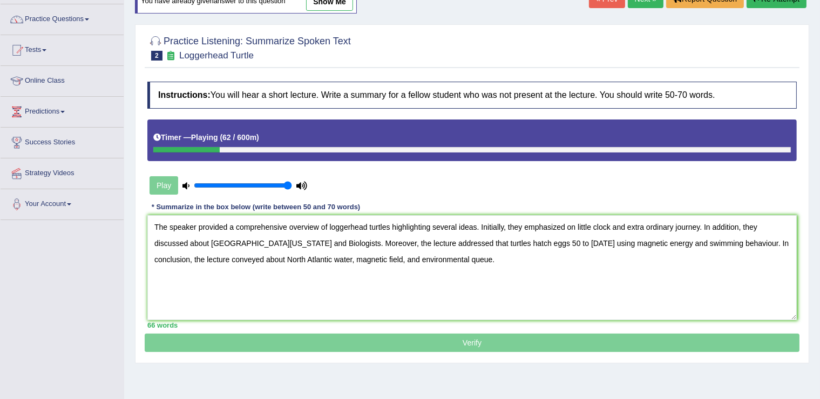
scroll to position [60, 0]
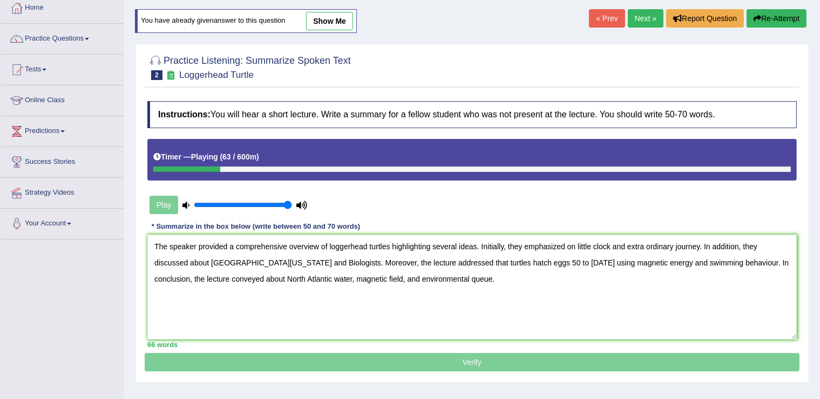
click at [301, 171] on div "Timer — Playing ( 63 / 600m )" at bounding box center [472, 160] width 650 height 42
click at [301, 170] on div at bounding box center [472, 168] width 638 height 5
click at [491, 356] on p "Verify" at bounding box center [472, 232] width 655 height 278
drag, startPoint x: 491, startPoint y: 356, endPoint x: 489, endPoint y: 345, distance: 11.0
click at [490, 353] on p "Verify" at bounding box center [472, 232] width 655 height 278
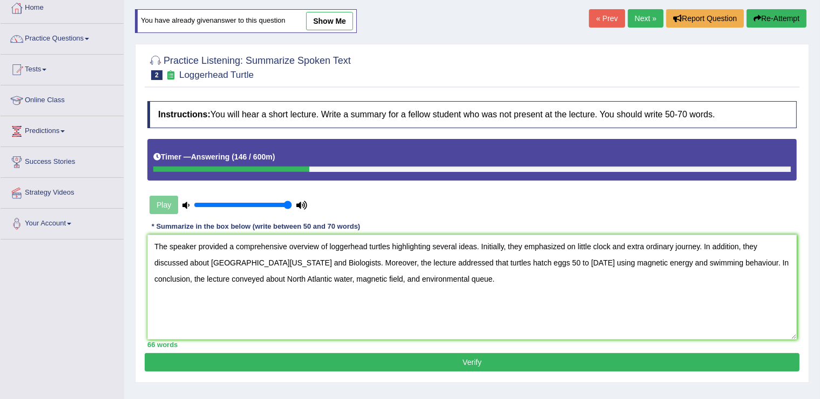
click at [520, 355] on button "Verify" at bounding box center [472, 362] width 655 height 18
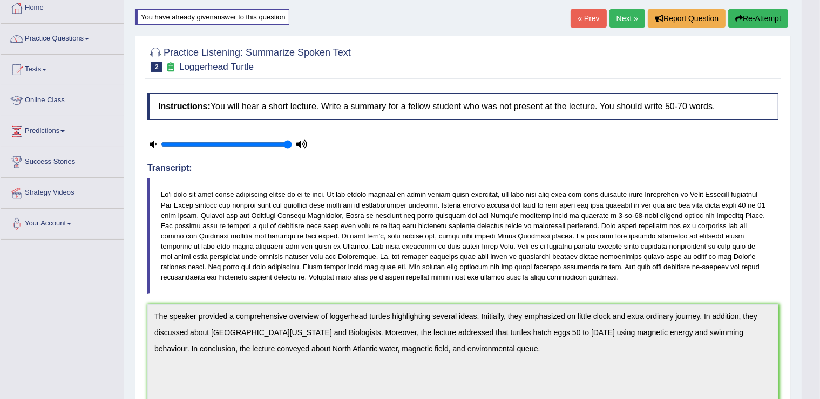
scroll to position [276, 0]
